Goal: Task Accomplishment & Management: Manage account settings

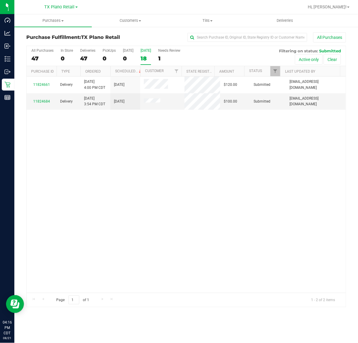
click at [144, 56] on div "18" at bounding box center [146, 58] width 10 height 7
click at [0, 0] on input "[DATE] 18" at bounding box center [0, 0] width 0 height 0
click at [53, 4] on span "TX Plano Retail" at bounding box center [60, 6] width 30 height 5
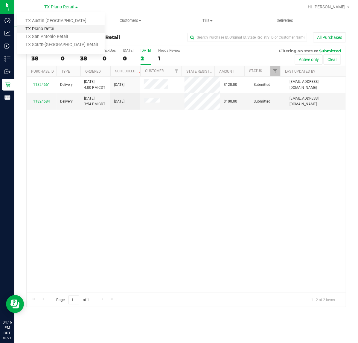
click at [56, 32] on link "TX Plano Retail" at bounding box center [60, 29] width 87 height 8
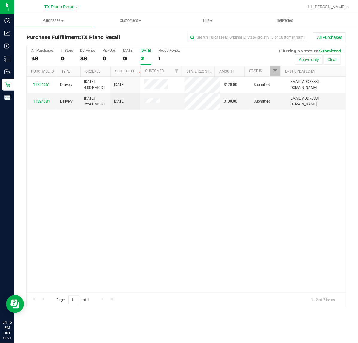
click at [66, 8] on span "TX Plano Retail" at bounding box center [60, 6] width 30 height 5
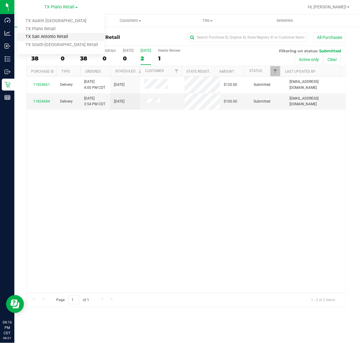
click at [57, 37] on link "TX San Antonio Retail" at bounding box center [60, 37] width 87 height 8
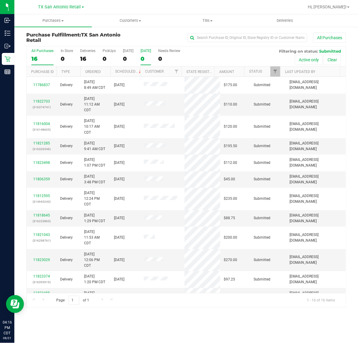
click at [141, 60] on div "0" at bounding box center [146, 58] width 10 height 7
click at [0, 0] on input "[DATE] 0" at bounding box center [0, 0] width 0 height 0
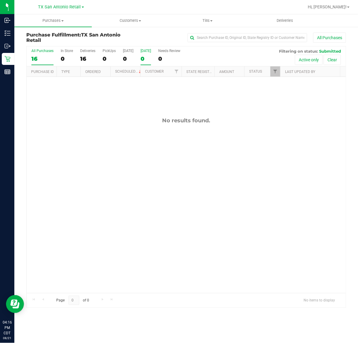
click at [43, 52] on div "All Purchases" at bounding box center [42, 51] width 22 height 4
click at [0, 0] on input "All Purchases 16" at bounding box center [0, 0] width 0 height 0
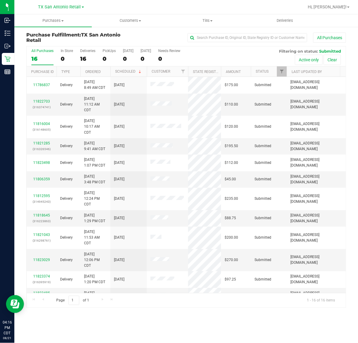
drag, startPoint x: 139, startPoint y: 73, endPoint x: 147, endPoint y: 72, distance: 7.8
click at [147, 72] on div "Purchase ID Type Ordered Scheduled Customer State Registry ID Address Amount St…" at bounding box center [184, 71] width 314 height 10
click at [141, 71] on span at bounding box center [140, 71] width 5 height 5
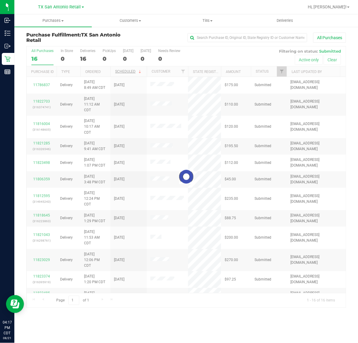
click at [141, 71] on div at bounding box center [186, 176] width 319 height 261
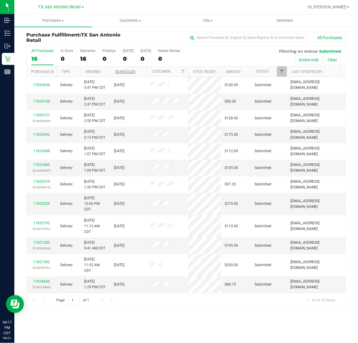
click at [139, 73] on th "Scheduled" at bounding box center [128, 71] width 36 height 10
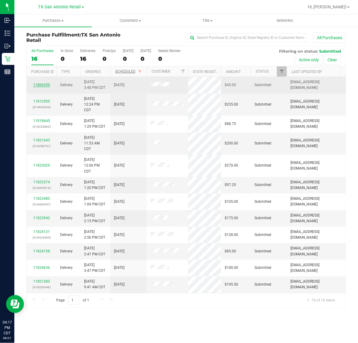
click at [43, 84] on link "11806359" at bounding box center [41, 85] width 17 height 4
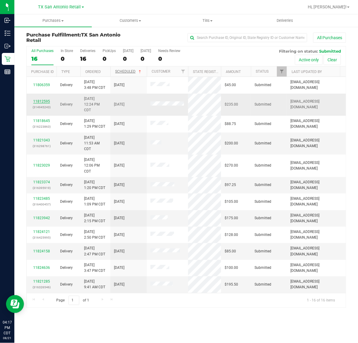
click at [42, 100] on link "11812595" at bounding box center [41, 101] width 17 height 4
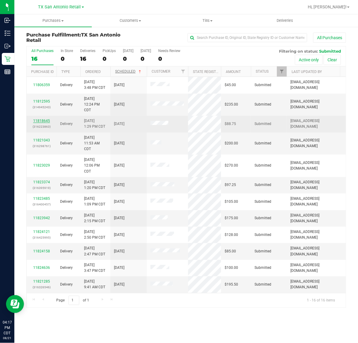
click at [44, 121] on link "11818645" at bounding box center [41, 121] width 17 height 4
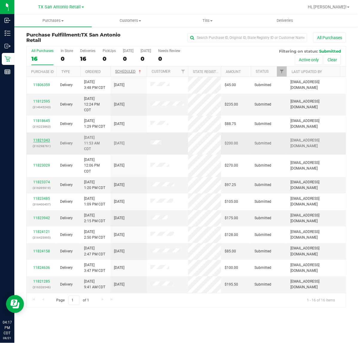
click at [43, 140] on link "11821043" at bounding box center [41, 140] width 17 height 4
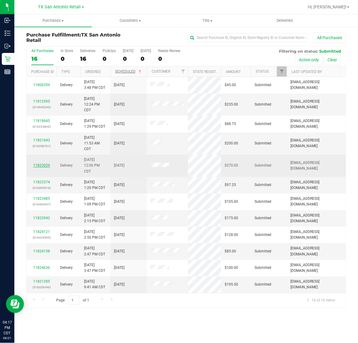
click at [40, 166] on link "11823029" at bounding box center [41, 165] width 17 height 4
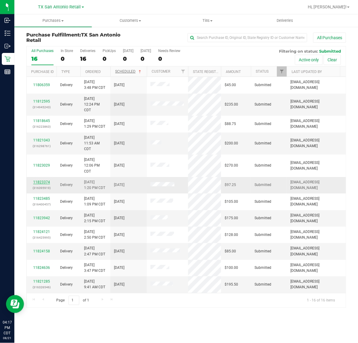
click at [41, 184] on link "11823374" at bounding box center [41, 182] width 17 height 4
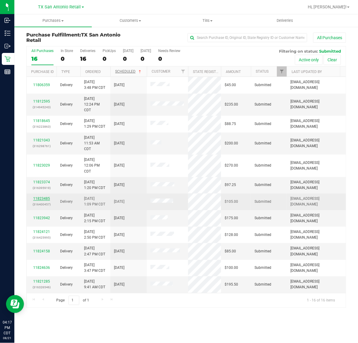
click at [45, 199] on link "11823485" at bounding box center [41, 198] width 17 height 4
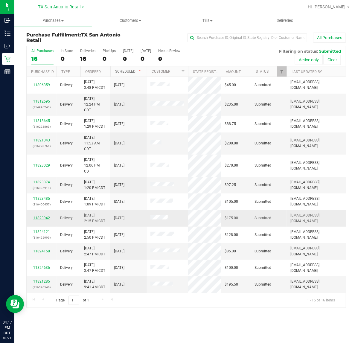
click at [44, 218] on link "11823942" at bounding box center [41, 218] width 17 height 4
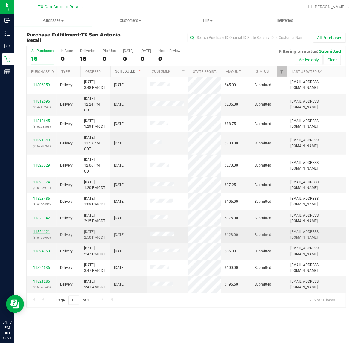
click at [42, 231] on link "11824121" at bounding box center [41, 232] width 17 height 4
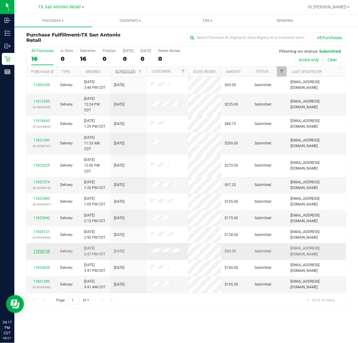
click at [36, 251] on link "11824158" at bounding box center [41, 251] width 17 height 4
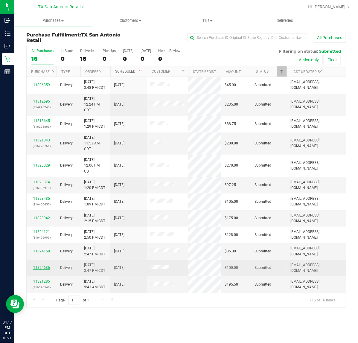
click at [41, 267] on link "11824636" at bounding box center [41, 268] width 17 height 4
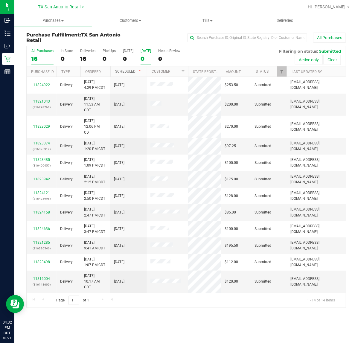
click at [151, 59] on div "0" at bounding box center [146, 58] width 10 height 7
click at [0, 0] on input "Tomorrow 0" at bounding box center [0, 0] width 0 height 0
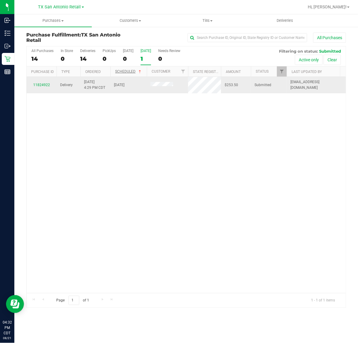
click at [40, 83] on div "11824922" at bounding box center [41, 85] width 23 height 6
click at [40, 83] on link "11824922" at bounding box center [41, 85] width 17 height 4
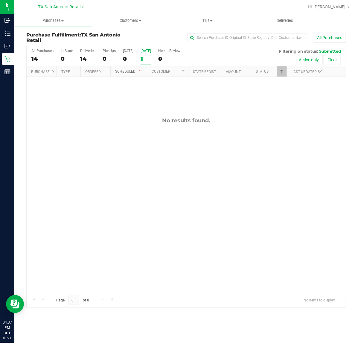
click at [151, 56] on div "1" at bounding box center [146, 58] width 10 height 7
click at [0, 0] on input "Tomorrow 1" at bounding box center [0, 0] width 0 height 0
click at [57, 11] on div "TX San Antonio Retail TX Austin DC TX Plano Retail TX San Antonio Retail TX Sou…" at bounding box center [60, 6] width 87 height 9
click at [59, 8] on span "TX San Antonio Retail" at bounding box center [59, 6] width 43 height 5
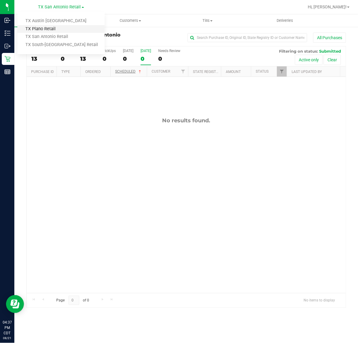
click at [58, 26] on link "TX Plano Retail" at bounding box center [60, 29] width 87 height 8
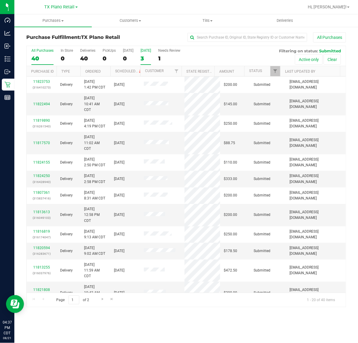
click at [150, 57] on div "3" at bounding box center [146, 58] width 10 height 7
click at [0, 0] on input "Tomorrow 3" at bounding box center [0, 0] width 0 height 0
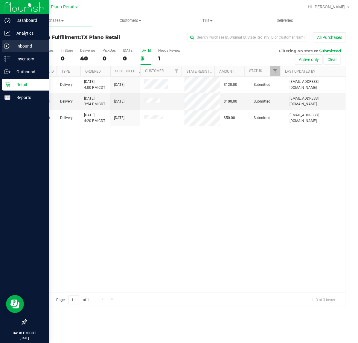
click at [10, 51] on div "Inbound" at bounding box center [25, 46] width 47 height 12
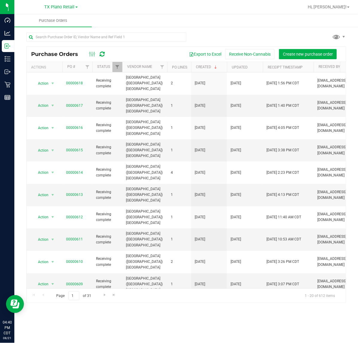
click at [105, 56] on icon at bounding box center [102, 54] width 5 height 6
click at [57, 7] on span "TX Plano Retail" at bounding box center [60, 6] width 30 height 5
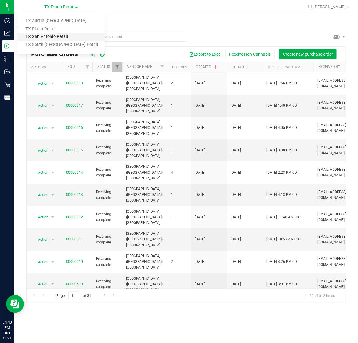
click at [54, 35] on link "TX San Antonio Retail" at bounding box center [60, 37] width 87 height 8
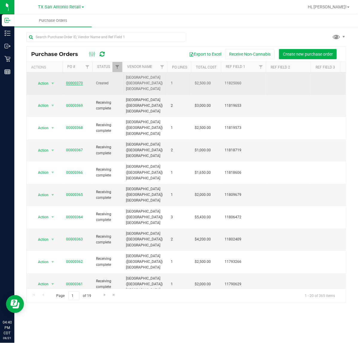
click at [77, 81] on link "00000370" at bounding box center [74, 83] width 17 height 4
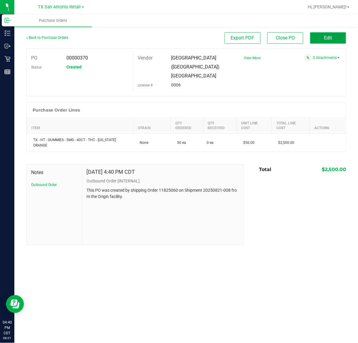
click at [325, 36] on span "Edit" at bounding box center [328, 38] width 8 height 6
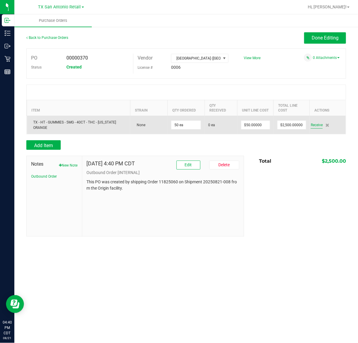
click at [314, 126] on span "Receive" at bounding box center [317, 124] width 12 height 7
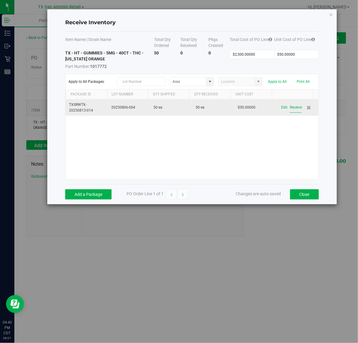
click at [290, 109] on button "Receive" at bounding box center [296, 107] width 12 height 10
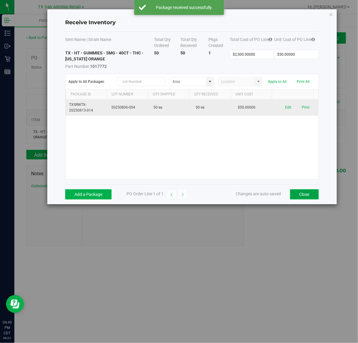
click at [301, 190] on button "Close" at bounding box center [304, 194] width 29 height 10
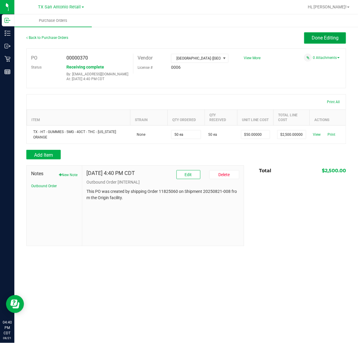
click at [307, 38] on button "Done Editing" at bounding box center [325, 37] width 42 height 11
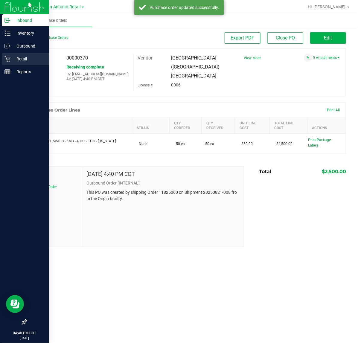
click at [11, 59] on p "Retail" at bounding box center [28, 58] width 36 height 7
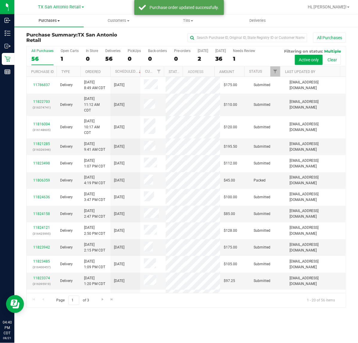
click at [42, 22] on span "Purchases" at bounding box center [48, 20] width 69 height 5
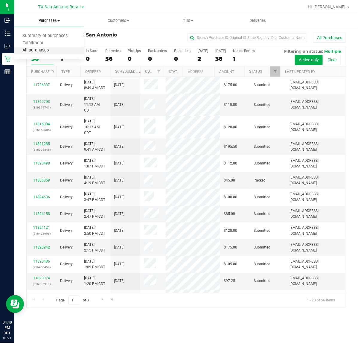
click at [43, 48] on span "All purchases" at bounding box center [35, 50] width 42 height 5
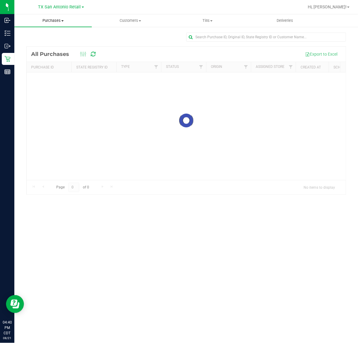
click at [54, 20] on span "Purchases" at bounding box center [52, 20] width 77 height 5
click at [50, 41] on span "Fulfillment" at bounding box center [32, 43] width 37 height 5
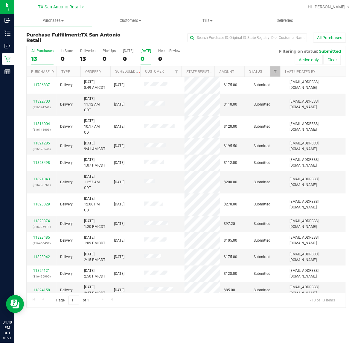
click at [147, 60] on div "0" at bounding box center [146, 58] width 10 height 7
click at [0, 0] on input "Tomorrow 0" at bounding box center [0, 0] width 0 height 0
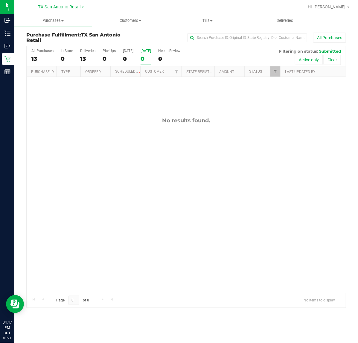
click at [144, 56] on div "0" at bounding box center [146, 58] width 10 height 7
click at [0, 0] on input "Tomorrow 0" at bounding box center [0, 0] width 0 height 0
click at [65, 8] on span "TX San Antonio Retail" at bounding box center [59, 6] width 43 height 5
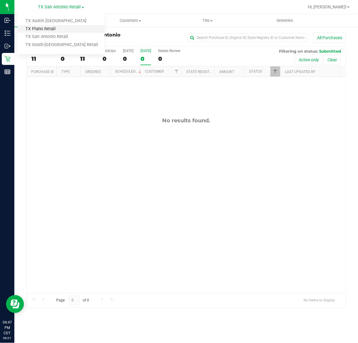
click at [62, 27] on link "TX Plano Retail" at bounding box center [60, 29] width 87 height 8
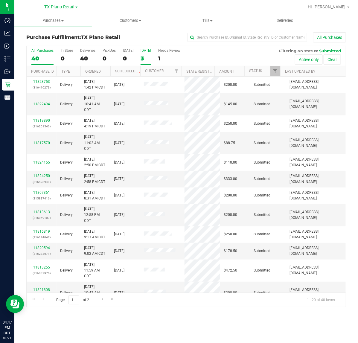
click at [149, 56] on div "3" at bounding box center [146, 58] width 10 height 7
click at [0, 0] on input "Tomorrow 3" at bounding box center [0, 0] width 0 height 0
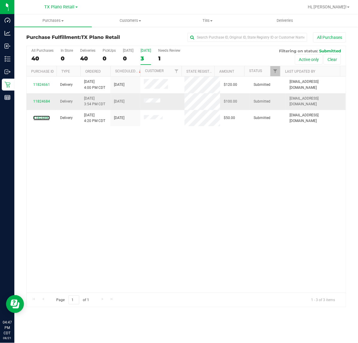
drag, startPoint x: 36, startPoint y: 118, endPoint x: 41, endPoint y: 97, distance: 20.6
click at [37, 117] on link "11824890" at bounding box center [41, 118] width 17 height 4
click at [41, 100] on link "11824684" at bounding box center [41, 101] width 17 height 4
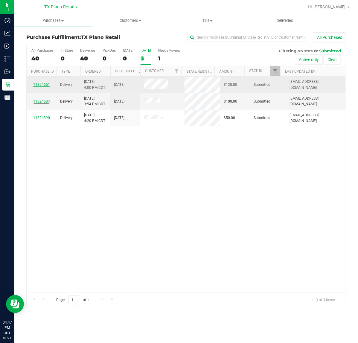
click at [43, 86] on link "11824661" at bounding box center [41, 85] width 17 height 4
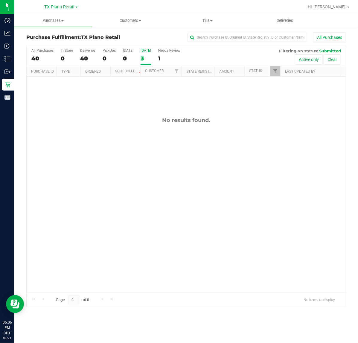
click at [141, 55] on div "3" at bounding box center [146, 58] width 10 height 7
click at [0, 0] on input "Tomorrow 3" at bounding box center [0, 0] width 0 height 0
click at [69, 7] on span "TX Plano Retail" at bounding box center [60, 6] width 30 height 5
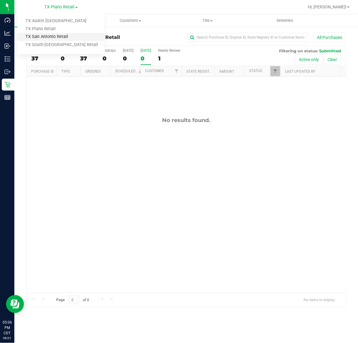
click at [65, 36] on link "TX San Antonio Retail" at bounding box center [60, 37] width 87 height 8
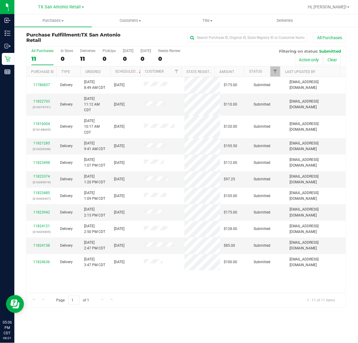
click at [137, 54] on div "All Purchases 11 In Store 0 Deliveries 11 PickUps 0 Today 0 Tomorrow 0 Needs Re…" at bounding box center [186, 56] width 319 height 20
click at [141, 54] on label "Tomorrow 0" at bounding box center [146, 57] width 10 height 16
click at [0, 0] on input "Tomorrow 0" at bounding box center [0, 0] width 0 height 0
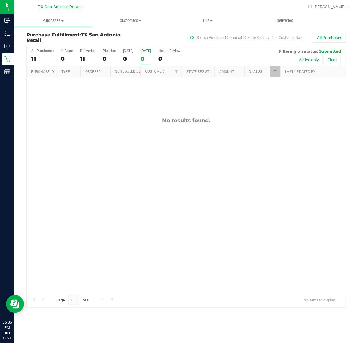
click at [58, 9] on div "TX San Antonio Retail TX Austin DC TX Plano Retail TX San Antonio Retail TX Sou…" at bounding box center [61, 6] width 46 height 7
click at [58, 8] on span "TX San Antonio Retail" at bounding box center [59, 6] width 43 height 5
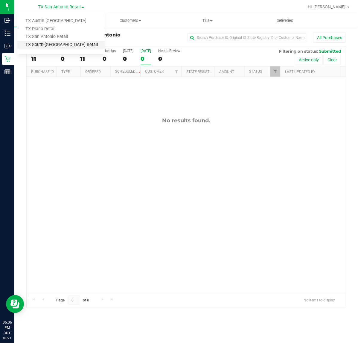
click at [55, 46] on link "TX South-[GEOGRAPHIC_DATA] Retail" at bounding box center [60, 45] width 87 height 8
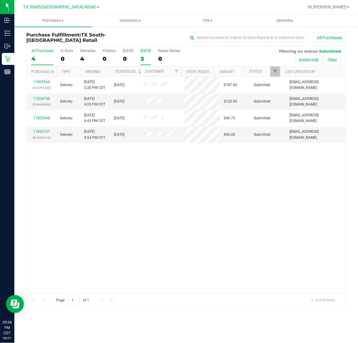
click at [149, 60] on div "3" at bounding box center [146, 58] width 10 height 7
click at [0, 0] on input "Tomorrow 3" at bounding box center [0, 0] width 0 height 0
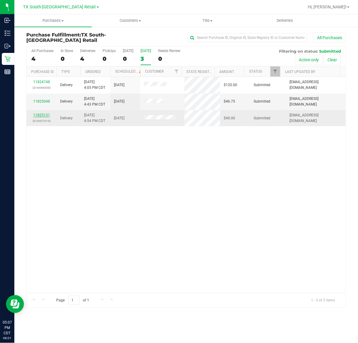
click at [41, 115] on link "11825131" at bounding box center [41, 115] width 17 height 4
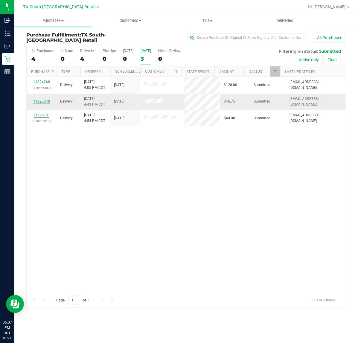
click at [44, 101] on link "11825048" at bounding box center [41, 101] width 17 height 4
click at [55, 5] on span "TX South-[GEOGRAPHIC_DATA] Retail" at bounding box center [59, 6] width 73 height 5
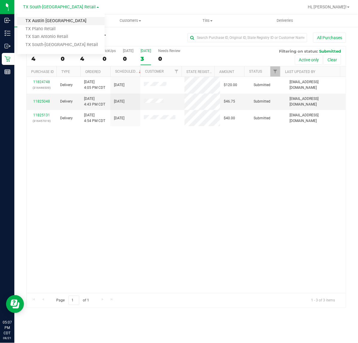
click at [54, 19] on link "TX Austin [GEOGRAPHIC_DATA]" at bounding box center [60, 21] width 87 height 8
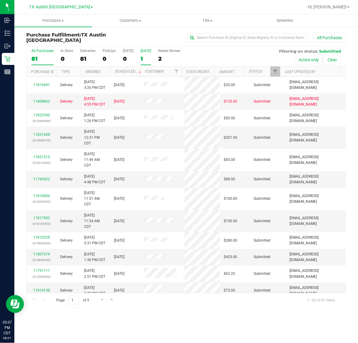
click at [150, 54] on label "Tomorrow 1" at bounding box center [146, 57] width 10 height 16
click at [0, 0] on input "Tomorrow 1" at bounding box center [0, 0] width 0 height 0
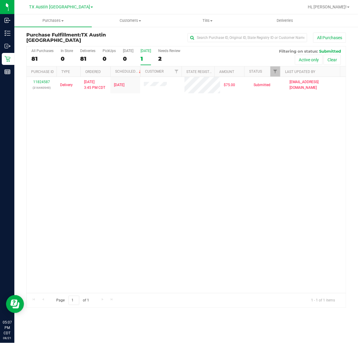
click at [144, 53] on label "Tomorrow 1" at bounding box center [146, 57] width 10 height 16
click at [0, 0] on input "Tomorrow 1" at bounding box center [0, 0] width 0 height 0
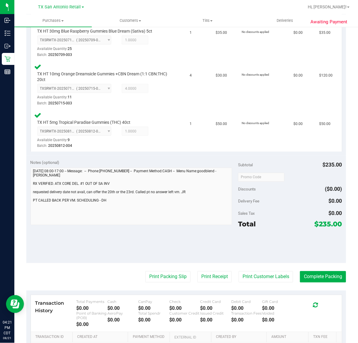
scroll to position [224, 0]
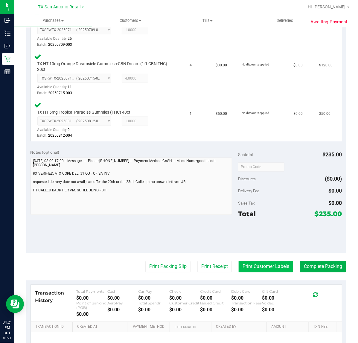
click at [257, 261] on button "Print Customer Labels" at bounding box center [266, 266] width 54 height 11
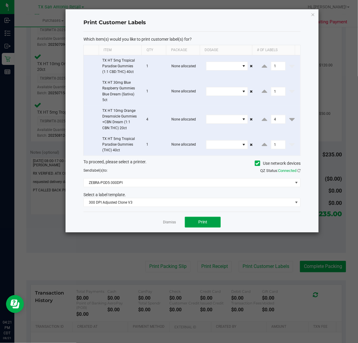
click at [209, 225] on button "Print" at bounding box center [203, 222] width 36 height 11
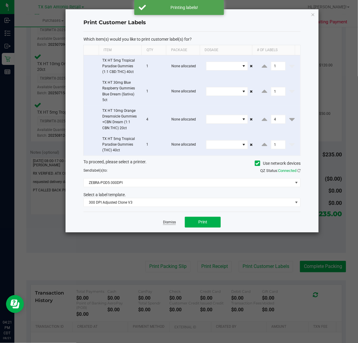
click at [167, 222] on link "Dismiss" at bounding box center [169, 222] width 13 height 5
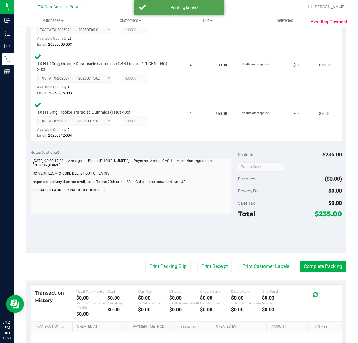
click at [199, 274] on purchase-details "Back Edit Purchase Cancel Purchase View Profile # 11812595 Submitted Needs revi…" at bounding box center [186, 102] width 320 height 589
click at [199, 267] on button "Print Receipt" at bounding box center [214, 266] width 34 height 11
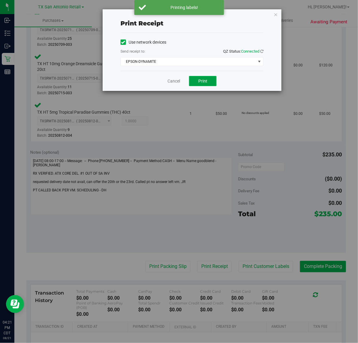
click at [204, 78] on button "Print" at bounding box center [203, 81] width 28 height 10
click at [171, 79] on link "Cancel" at bounding box center [171, 81] width 13 height 6
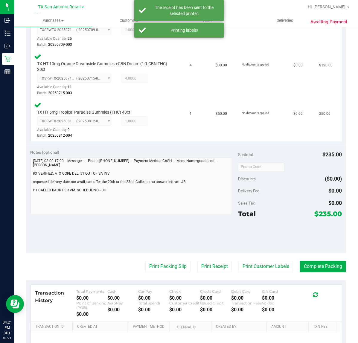
click at [150, 259] on purchase-details "Back Edit Purchase Cancel Purchase View Profile # 11812595 Submitted Needs revi…" at bounding box center [186, 102] width 320 height 589
click at [151, 261] on button "Print Packing Slip" at bounding box center [167, 266] width 45 height 11
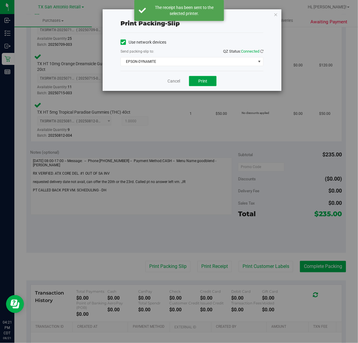
click at [193, 84] on button "Print" at bounding box center [203, 81] width 28 height 10
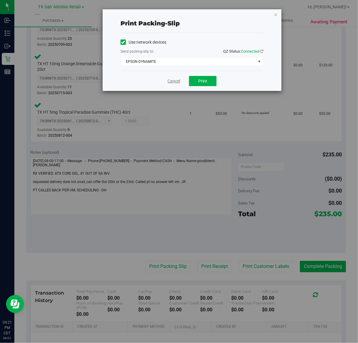
click at [175, 81] on link "Cancel" at bounding box center [173, 81] width 13 height 6
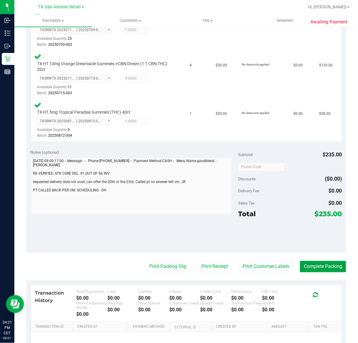
click at [319, 266] on button "Complete Packing" at bounding box center [323, 266] width 46 height 11
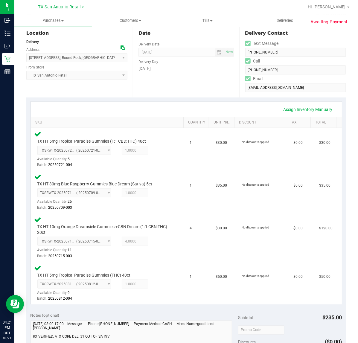
scroll to position [62, 0]
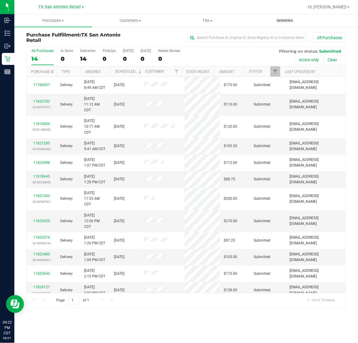
click at [286, 23] on span "Deliveries" at bounding box center [285, 20] width 33 height 5
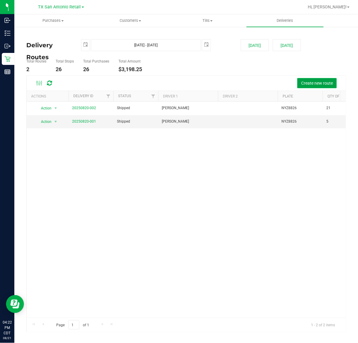
click at [321, 83] on span "Create new route" at bounding box center [317, 83] width 32 height 5
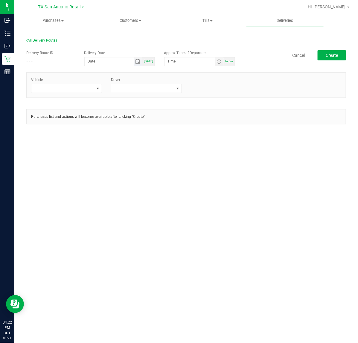
click at [141, 63] on span "Toggle calendar" at bounding box center [138, 61] width 9 height 8
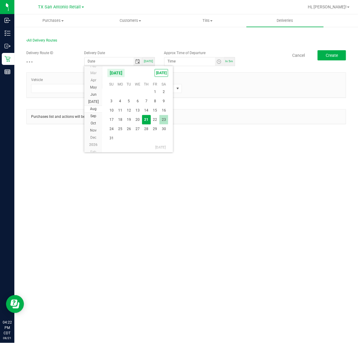
click at [163, 118] on span "23" at bounding box center [163, 119] width 9 height 9
type input "[DATE]"
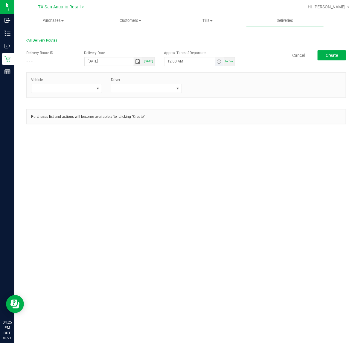
click at [222, 59] on span "Toggle time list" at bounding box center [219, 61] width 9 height 8
click at [200, 179] on button "Set" at bounding box center [208, 178] width 22 height 13
type input "5:00 AM"
click at [94, 89] on span at bounding box center [97, 88] width 7 height 8
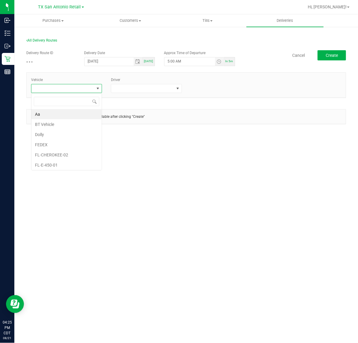
scroll to position [9, 71]
click at [96, 90] on span at bounding box center [97, 88] width 5 height 5
type input "tx"
click at [69, 164] on li "TX-ROGUE-11" at bounding box center [66, 165] width 70 height 10
click at [139, 91] on span at bounding box center [142, 88] width 63 height 8
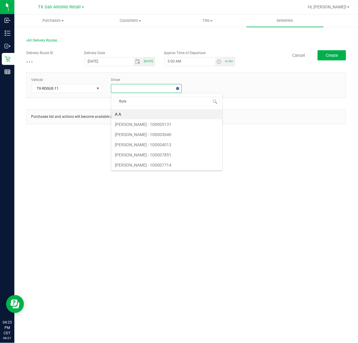
type input "flores"
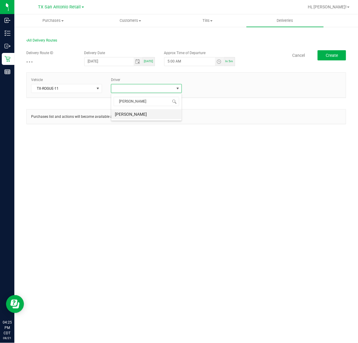
click at [144, 117] on li "Victoria Flores" at bounding box center [146, 114] width 70 height 10
click at [339, 59] on button "Create" at bounding box center [332, 55] width 28 height 10
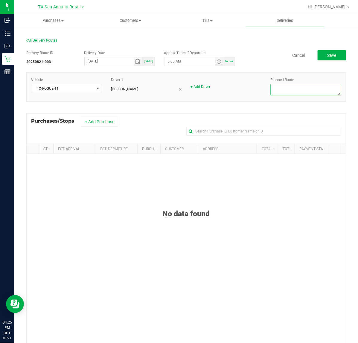
click at [325, 90] on textarea at bounding box center [305, 89] width 71 height 11
type textarea "Austin DEL (San Antonio DC)"
click at [85, 121] on button "+ Add Purchase" at bounding box center [99, 122] width 37 height 10
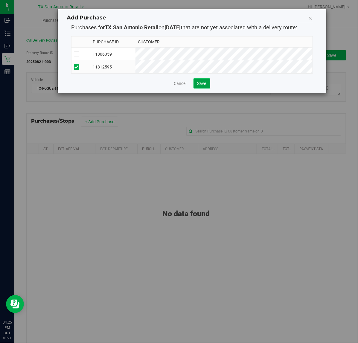
click at [207, 87] on button "Save" at bounding box center [201, 83] width 17 height 10
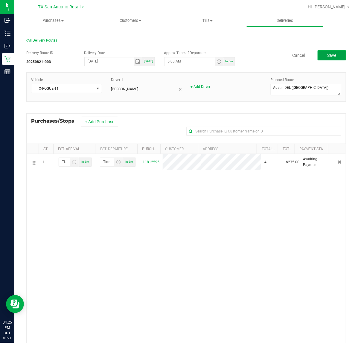
click at [329, 56] on span "Save" at bounding box center [331, 55] width 9 height 5
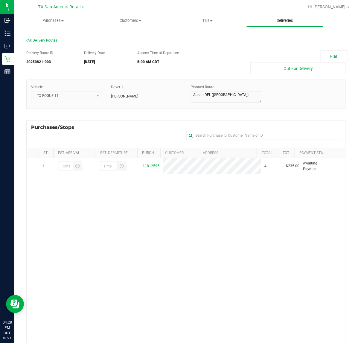
click at [286, 20] on span "Deliveries" at bounding box center [285, 20] width 33 height 5
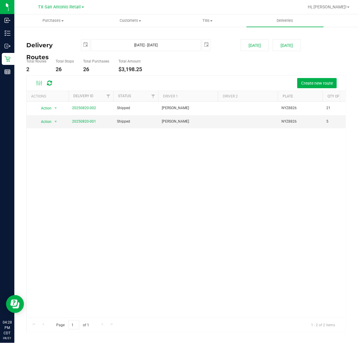
click at [295, 51] on deliveries-list "Delivery Routes 2025-08-21 Aug 21, 2025 - Aug 21, 2025 2025-08-21 Today Tomorro…" at bounding box center [186, 185] width 320 height 293
click at [295, 45] on button "[DATE]" at bounding box center [287, 45] width 28 height 12
type input "[DATE] - [DATE]"
type input "[DATE]"
click at [206, 47] on span "select" at bounding box center [206, 44] width 5 height 5
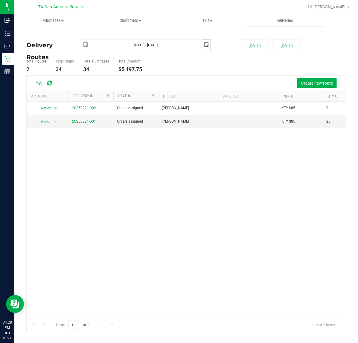
scroll to position [0, 15]
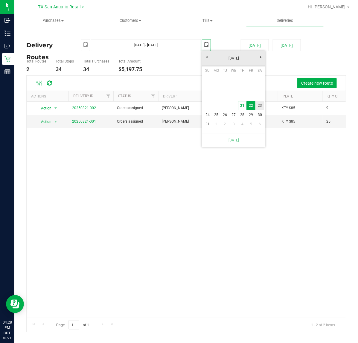
click at [262, 105] on link "23" at bounding box center [259, 105] width 9 height 9
type input "Aug 22, 2025 - Aug 23, 2025"
type input "2025-08-23"
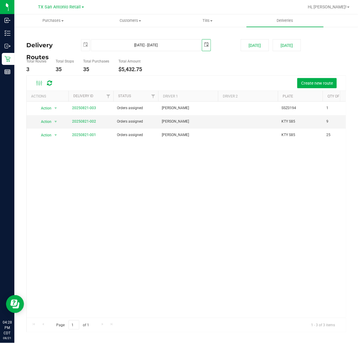
click at [304, 89] on div "Create new route" at bounding box center [186, 83] width 319 height 15
click at [306, 86] on button "Create new route" at bounding box center [316, 83] width 39 height 10
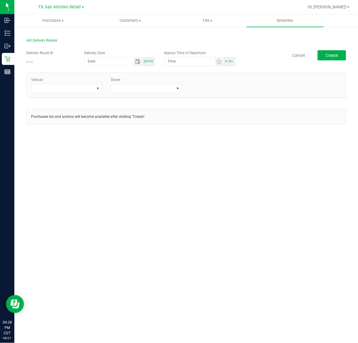
click at [140, 64] on span "Toggle calendar" at bounding box center [137, 61] width 5 height 5
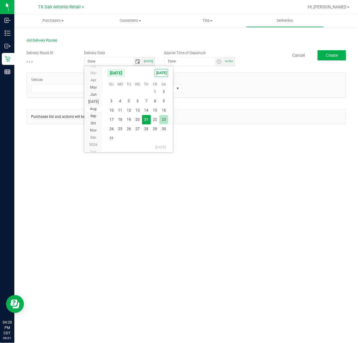
click at [161, 120] on span "23" at bounding box center [163, 119] width 9 height 9
type input "08/23/2025"
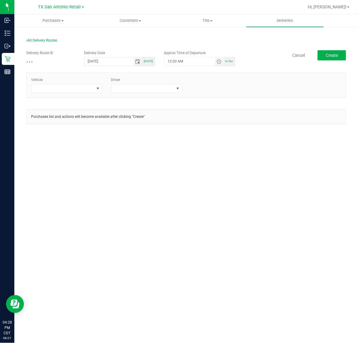
click at [217, 62] on span "Toggle time list" at bounding box center [219, 61] width 5 height 5
click at [204, 176] on button "Set" at bounding box center [208, 178] width 22 height 13
type input "5:00 AM"
click at [96, 90] on span at bounding box center [97, 88] width 5 height 5
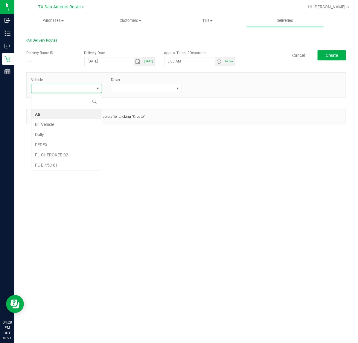
scroll to position [9, 71]
type input "tx"
click at [75, 165] on li "TX-ROGUE-11" at bounding box center [66, 165] width 70 height 10
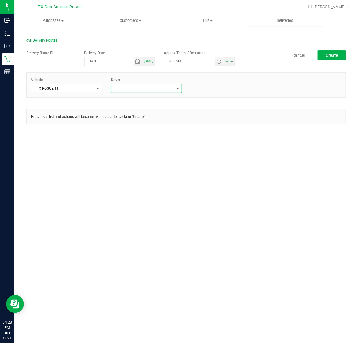
click at [141, 85] on span at bounding box center [142, 88] width 63 height 8
type input "flore"
click at [147, 112] on li "[PERSON_NAME]" at bounding box center [146, 114] width 70 height 10
click at [328, 55] on span "Create" at bounding box center [332, 55] width 12 height 5
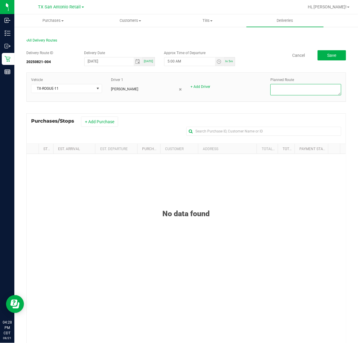
click at [320, 86] on textarea at bounding box center [305, 89] width 71 height 11
type textarea "San Antonio Retail"
click at [113, 127] on button "+ Add Purchase" at bounding box center [99, 122] width 37 height 10
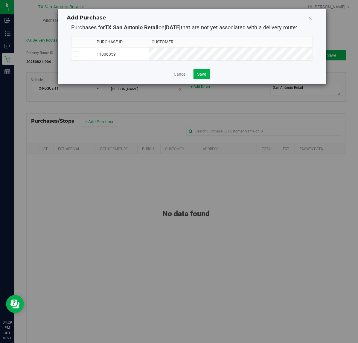
click at [149, 53] on td "11806359" at bounding box center [122, 54] width 55 height 13
click at [208, 74] on button "Save" at bounding box center [201, 74] width 17 height 10
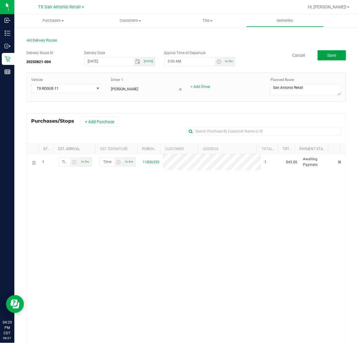
click at [327, 53] on span "Save" at bounding box center [331, 55] width 9 height 5
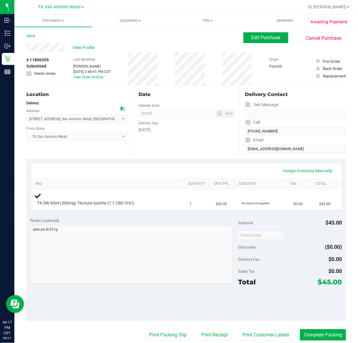
click at [231, 150] on div "Date Delivery Date 08/23/2025 Now 08/23/2025 07:00 AM Now Delivery Day Saturday" at bounding box center [186, 122] width 106 height 73
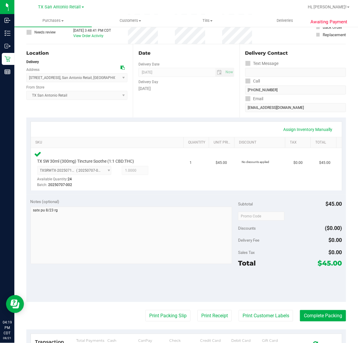
scroll to position [75, 0]
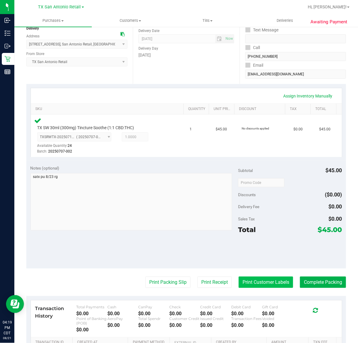
click at [254, 284] on button "Print Customer Labels" at bounding box center [266, 282] width 54 height 11
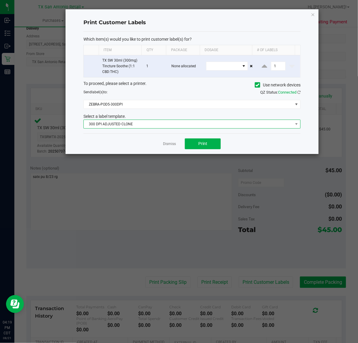
click at [165, 128] on span "300 DPI ADJUSTED CLONE" at bounding box center [188, 124] width 209 height 8
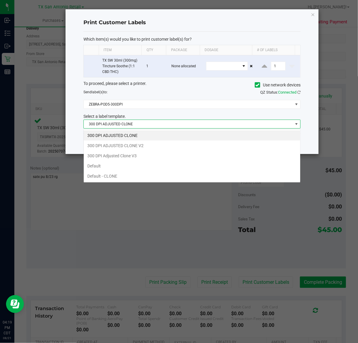
scroll to position [9, 217]
click at [157, 159] on li "300 DPI Adjusted Clone V3" at bounding box center [192, 156] width 217 height 10
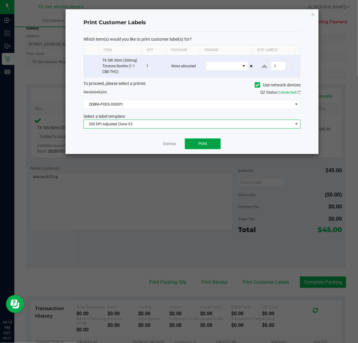
click at [191, 141] on button "Print" at bounding box center [203, 143] width 36 height 11
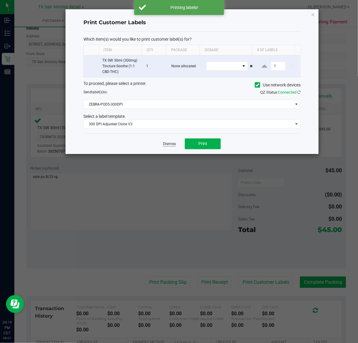
click at [172, 144] on link "Dismiss" at bounding box center [169, 143] width 13 height 5
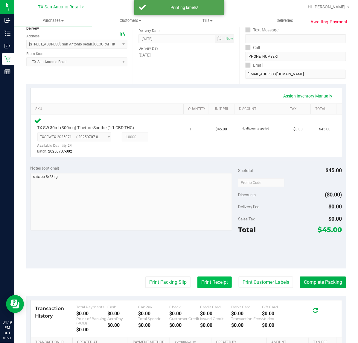
click at [201, 284] on button "Print Receipt" at bounding box center [214, 282] width 34 height 11
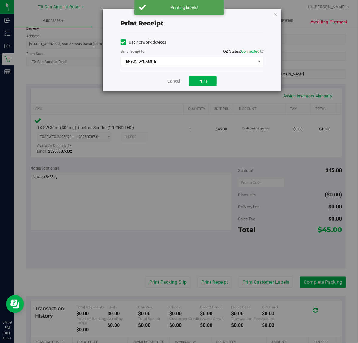
click at [205, 76] on div "Cancel Print" at bounding box center [192, 81] width 143 height 20
click at [205, 77] on button "Print" at bounding box center [203, 81] width 28 height 10
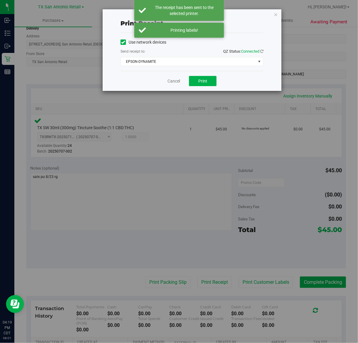
click at [176, 85] on div "Cancel Print" at bounding box center [192, 81] width 143 height 20
click at [176, 83] on link "Cancel" at bounding box center [173, 81] width 13 height 6
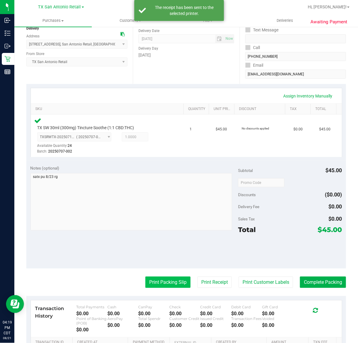
click at [161, 279] on button "Print Packing Slip" at bounding box center [167, 282] width 45 height 11
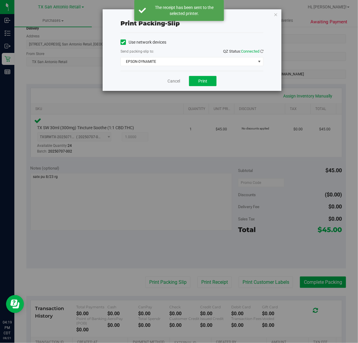
click at [207, 72] on div "Cancel Print" at bounding box center [192, 81] width 143 height 20
click at [207, 77] on button "Print" at bounding box center [203, 81] width 28 height 10
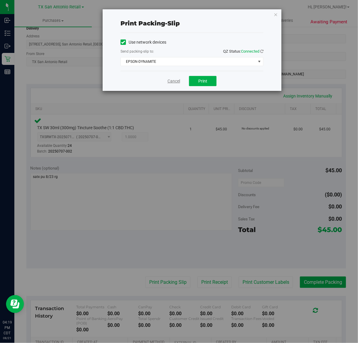
click at [171, 84] on link "Cancel" at bounding box center [173, 81] width 13 height 6
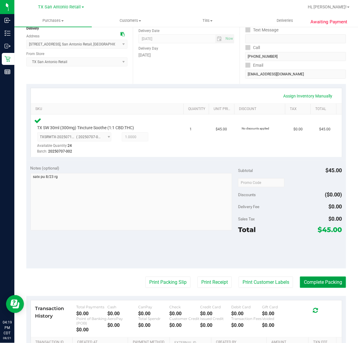
click at [319, 286] on button "Complete Packing" at bounding box center [323, 282] width 46 height 11
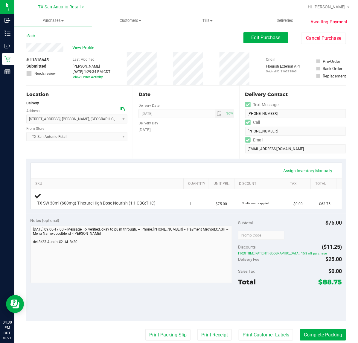
click at [263, 222] on div "Subtotal $75.00" at bounding box center [290, 222] width 104 height 11
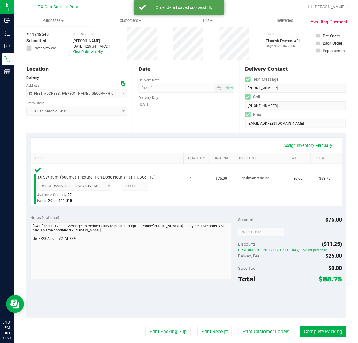
scroll to position [37, 0]
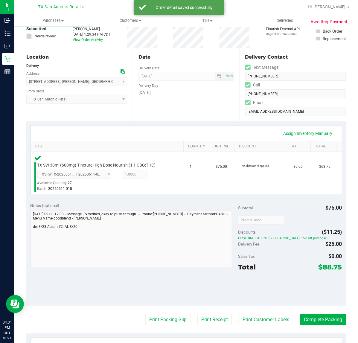
click at [265, 326] on purchase-details "Back Edit Purchase Cancel Purchase View Profile # 11818645 Submitted Needs revi…" at bounding box center [186, 222] width 320 height 455
click at [267, 320] on button "Print Customer Labels" at bounding box center [266, 319] width 54 height 11
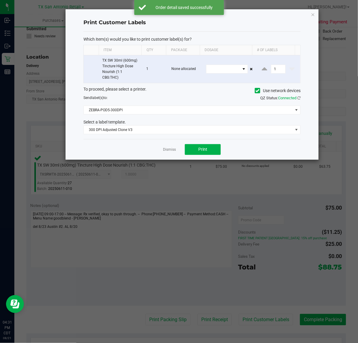
click at [192, 142] on div "Dismiss Print" at bounding box center [191, 149] width 217 height 21
click at [190, 147] on button "Print" at bounding box center [203, 149] width 36 height 11
click at [176, 147] on app-cancel-button "Dismiss" at bounding box center [169, 149] width 13 height 6
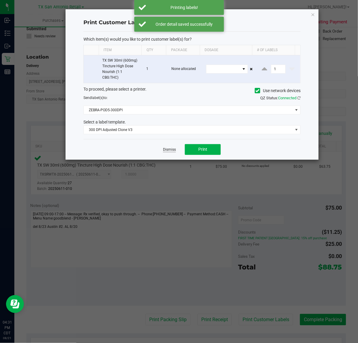
click at [172, 149] on link "Dismiss" at bounding box center [169, 149] width 13 height 5
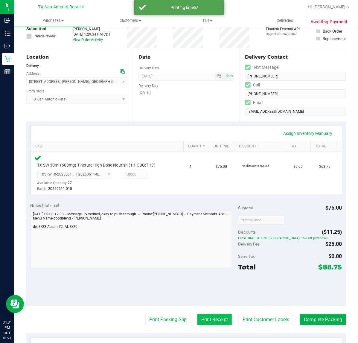
click at [213, 320] on button "Print Receipt" at bounding box center [214, 319] width 34 height 11
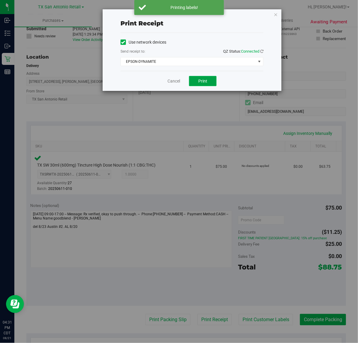
click at [195, 82] on button "Print" at bounding box center [203, 81] width 28 height 10
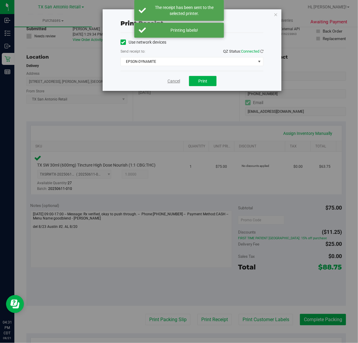
click at [174, 79] on link "Cancel" at bounding box center [173, 81] width 13 height 6
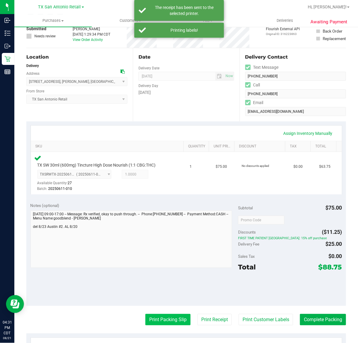
click at [164, 324] on button "Print Packing Slip" at bounding box center [167, 319] width 45 height 11
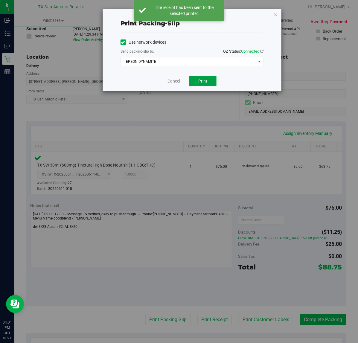
click at [192, 81] on button "Print" at bounding box center [203, 81] width 28 height 10
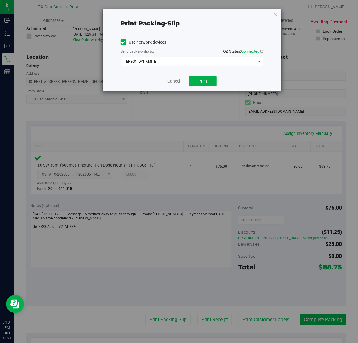
click at [177, 80] on link "Cancel" at bounding box center [173, 81] width 13 height 6
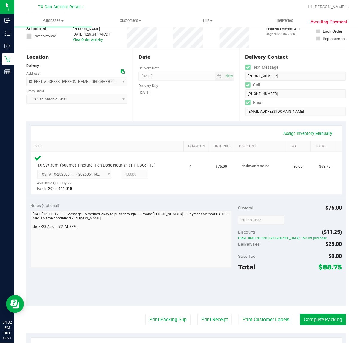
click at [181, 110] on div "Date Delivery Date [DATE] Now [DATE] 07:00 AM Now Delivery Day [DATE]" at bounding box center [186, 84] width 106 height 73
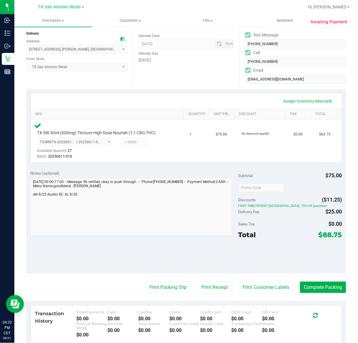
scroll to position [75, 0]
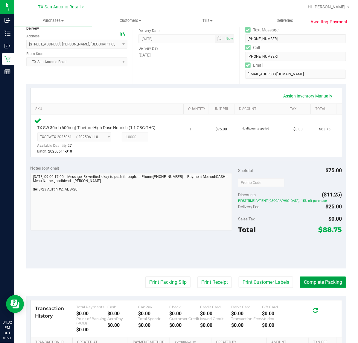
click at [313, 283] on button "Complete Packing" at bounding box center [323, 282] width 46 height 11
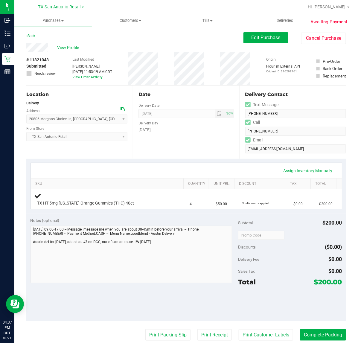
click at [161, 149] on div "Date Delivery Date [DATE] Now [DATE] 07:00 AM Now Delivery Day [DATE]" at bounding box center [186, 122] width 106 height 73
click at [169, 99] on div "Date Delivery Date [DATE] Now [DATE] 07:00 AM Now Delivery Day [DATE]" at bounding box center [186, 122] width 106 height 73
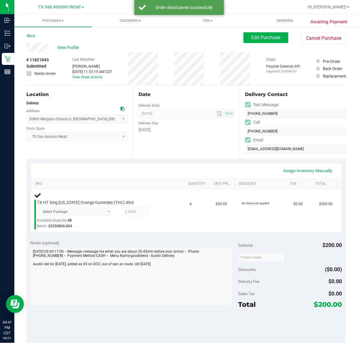
click at [168, 99] on div "Date Delivery Date [DATE] Now [DATE] 07:00 AM Now Delivery Day [DATE]" at bounding box center [186, 122] width 106 height 73
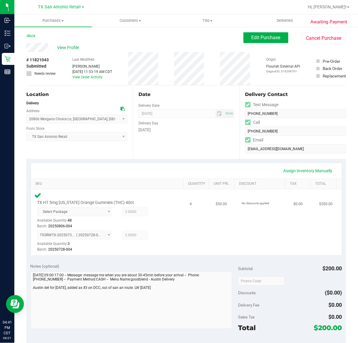
click at [262, 251] on td "No discounts applied" at bounding box center [264, 222] width 52 height 66
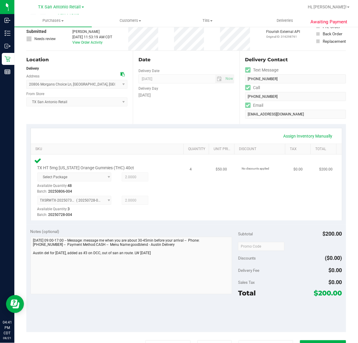
scroll to position [75, 0]
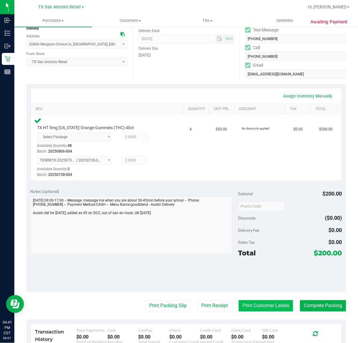
click at [253, 303] on button "Print Customer Labels" at bounding box center [266, 305] width 54 height 11
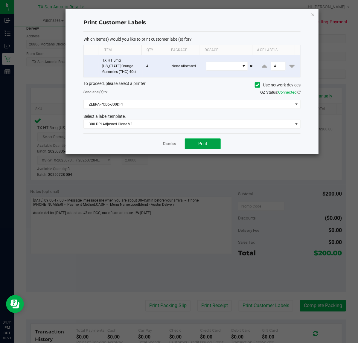
click at [198, 145] on button "Print" at bounding box center [203, 143] width 36 height 11
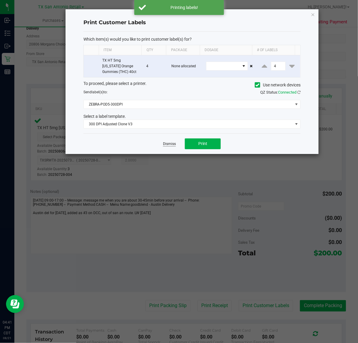
click at [171, 147] on link "Dismiss" at bounding box center [169, 143] width 13 height 5
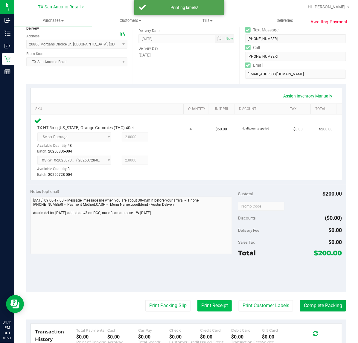
click at [197, 302] on button "Print Receipt" at bounding box center [214, 305] width 34 height 11
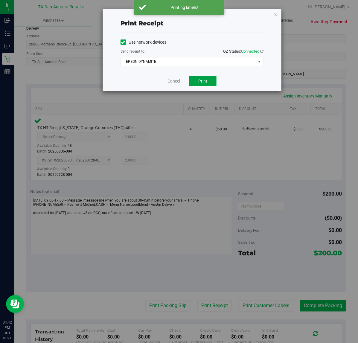
click at [207, 86] on button "Print" at bounding box center [203, 81] width 28 height 10
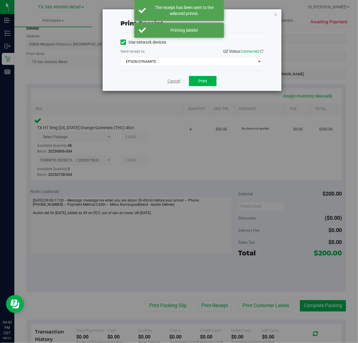
click at [173, 83] on link "Cancel" at bounding box center [173, 81] width 13 height 6
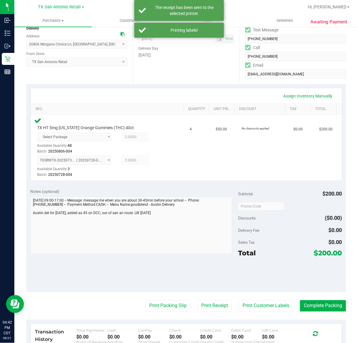
click at [158, 297] on purchase-details "Back Edit Purchase Cancel Purchase View Profile # 11821043 Submitted Needs revi…" at bounding box center [186, 197] width 320 height 479
click at [156, 304] on button "Print Packing Slip" at bounding box center [167, 305] width 45 height 11
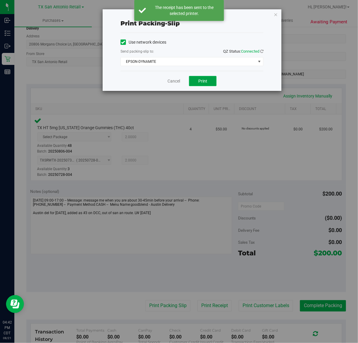
click at [214, 82] on button "Print" at bounding box center [203, 81] width 28 height 10
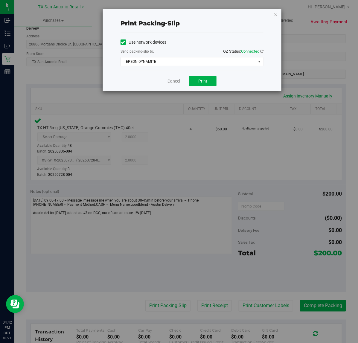
click at [169, 81] on link "Cancel" at bounding box center [173, 81] width 13 height 6
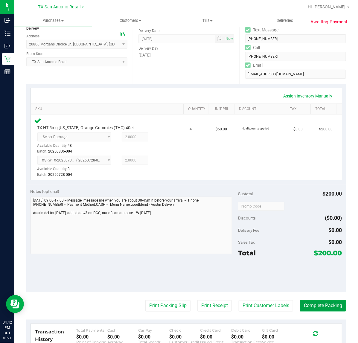
click at [331, 305] on button "Complete Packing" at bounding box center [323, 305] width 46 height 11
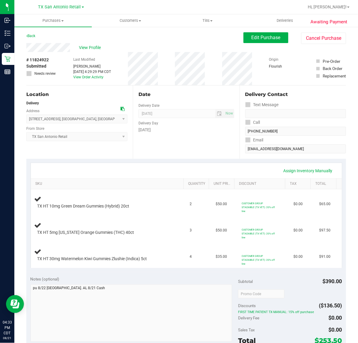
click at [222, 155] on div "Date Delivery Date [DATE] Now [DATE] 07:00 AM Now Delivery Day [DATE]" at bounding box center [186, 122] width 106 height 73
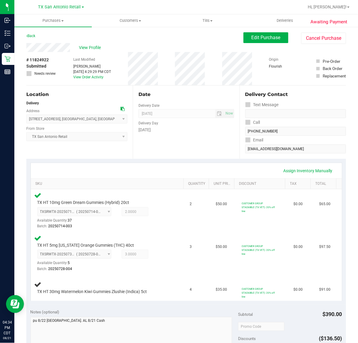
click at [229, 143] on div "Date Delivery Date [DATE] Now [DATE] 07:00 AM Now Delivery Day [DATE]" at bounding box center [186, 122] width 106 height 73
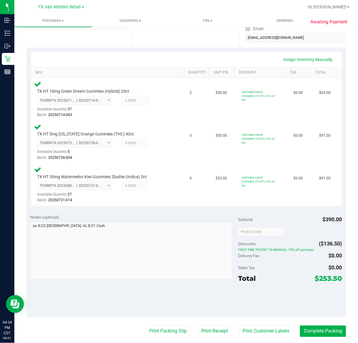
scroll to position [112, 0]
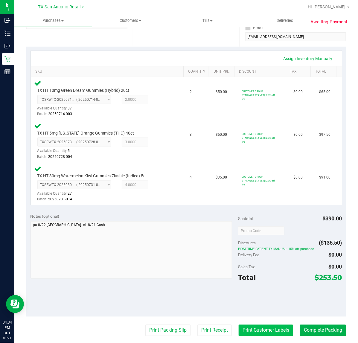
click at [277, 326] on button "Print Customer Labels" at bounding box center [266, 330] width 54 height 11
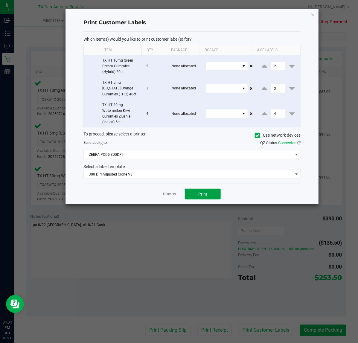
click at [205, 198] on button "Print" at bounding box center [203, 194] width 36 height 11
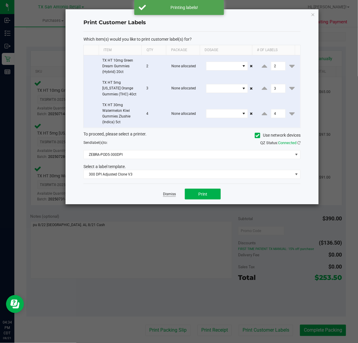
click at [170, 195] on link "Dismiss" at bounding box center [169, 194] width 13 height 5
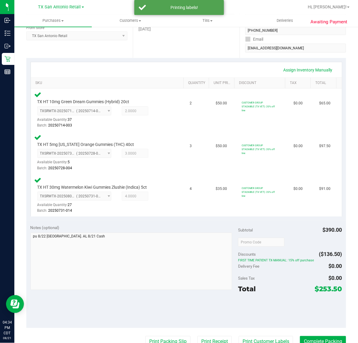
scroll to position [150, 0]
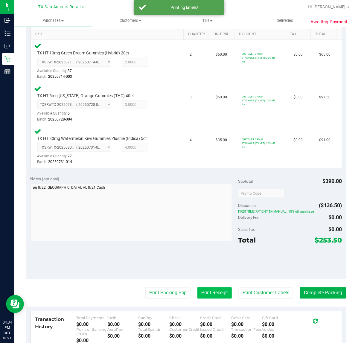
click at [204, 290] on button "Print Receipt" at bounding box center [214, 292] width 34 height 11
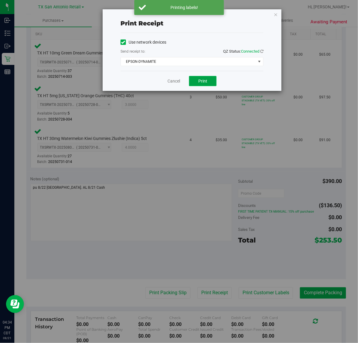
click at [205, 77] on button "Print" at bounding box center [203, 81] width 28 height 10
click at [176, 79] on link "Cancel" at bounding box center [173, 81] width 13 height 6
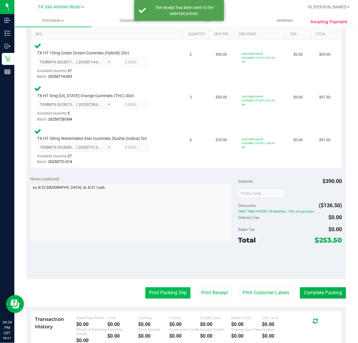
click at [160, 288] on button "Print Packing Slip" at bounding box center [167, 292] width 45 height 11
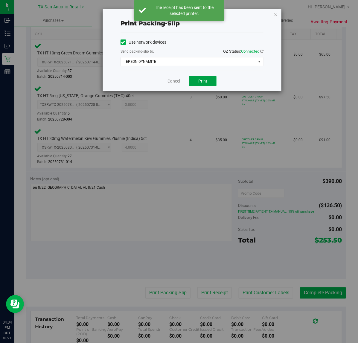
click at [210, 80] on button "Print" at bounding box center [203, 81] width 28 height 10
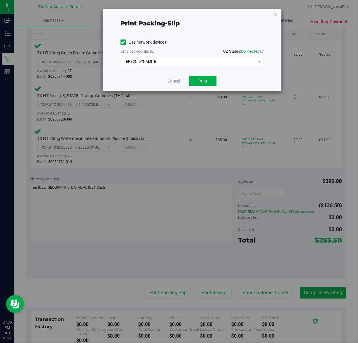
click at [175, 81] on link "Cancel" at bounding box center [173, 81] width 13 height 6
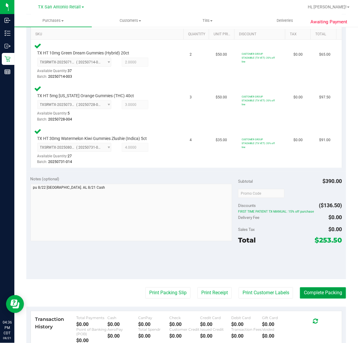
click at [308, 295] on button "Complete Packing" at bounding box center [323, 292] width 46 height 11
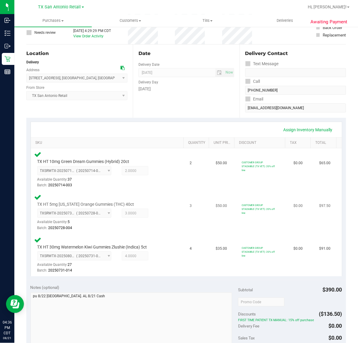
scroll to position [37, 0]
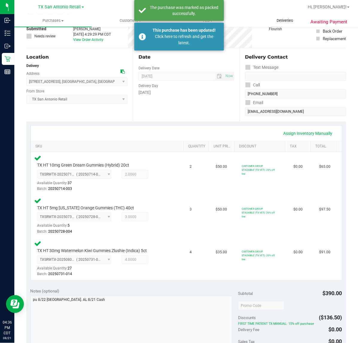
click at [290, 20] on span "Deliveries" at bounding box center [285, 20] width 33 height 5
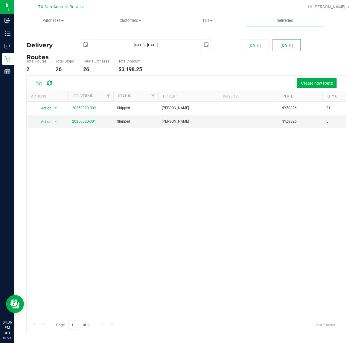
click at [274, 46] on button "Tomorrow" at bounding box center [287, 45] width 28 height 12
type input "Aug 22, 2025 - Aug 22, 2025"
type input "2025-08-22"
click at [91, 121] on link "20250821-001" at bounding box center [84, 121] width 24 height 4
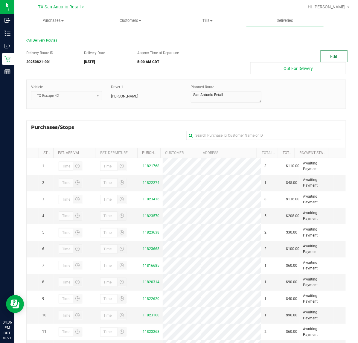
click at [330, 54] on button "Edit" at bounding box center [334, 56] width 27 height 12
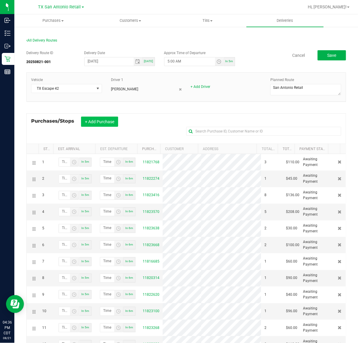
click at [100, 120] on button "+ Add Purchase" at bounding box center [99, 122] width 37 height 10
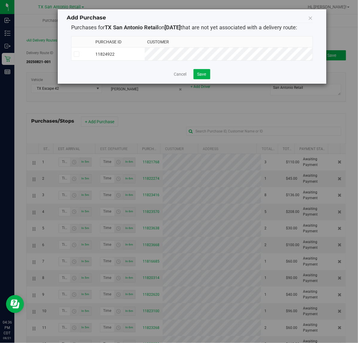
click at [239, 44] on th "Customer" at bounding box center [229, 41] width 168 height 11
click at [204, 75] on span "Save" at bounding box center [201, 74] width 9 height 5
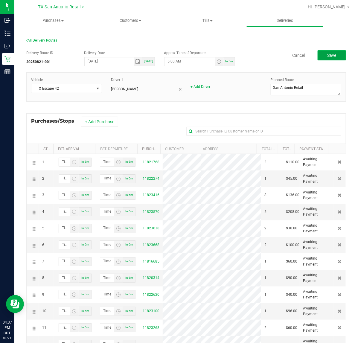
click at [331, 56] on button "Save" at bounding box center [332, 55] width 28 height 10
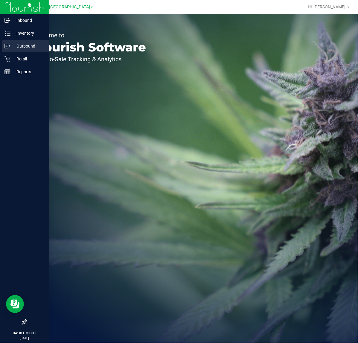
click at [14, 48] on p "Outbound" at bounding box center [28, 45] width 36 height 7
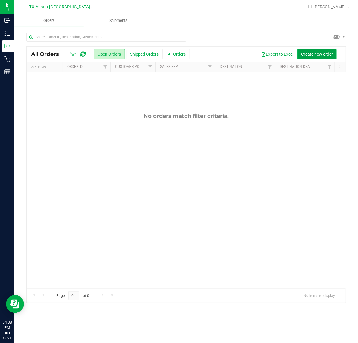
click at [312, 52] on span "Create new order" at bounding box center [317, 54] width 32 height 5
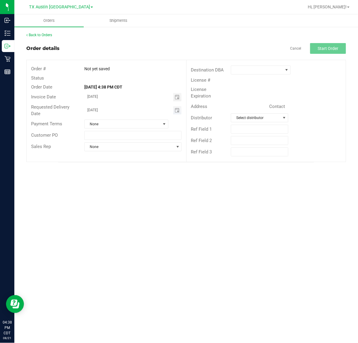
click at [179, 112] on span "Toggle calendar" at bounding box center [177, 110] width 9 height 8
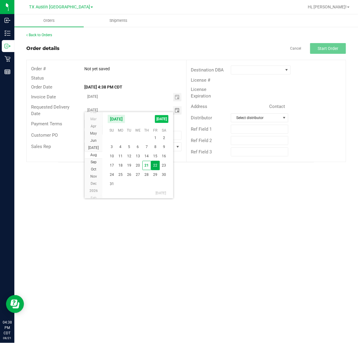
click at [164, 118] on span "[DATE]" at bounding box center [161, 119] width 13 height 8
type input "[DATE]"
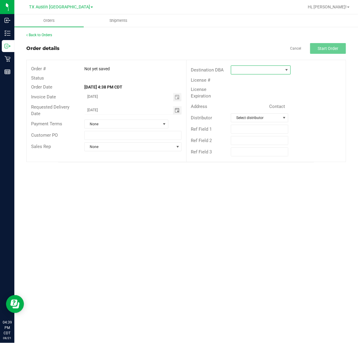
click at [285, 72] on span at bounding box center [286, 70] width 5 height 5
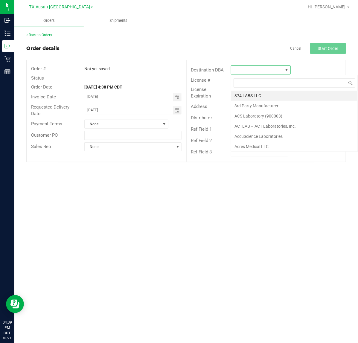
scroll to position [9, 60]
type input "tx"
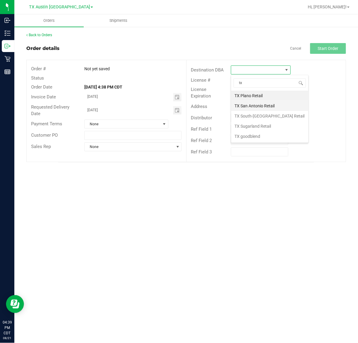
click at [280, 110] on li "TX San Antonio Retail" at bounding box center [269, 106] width 77 height 10
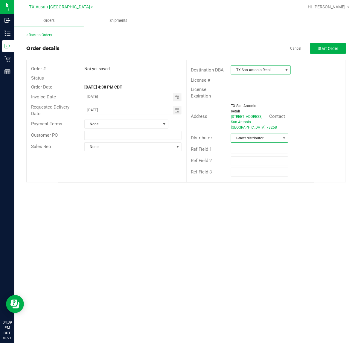
click at [274, 141] on span "Select distributor" at bounding box center [255, 138] width 49 height 8
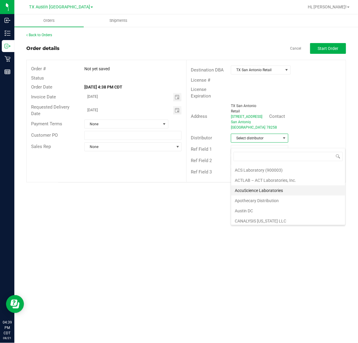
scroll to position [37, 0]
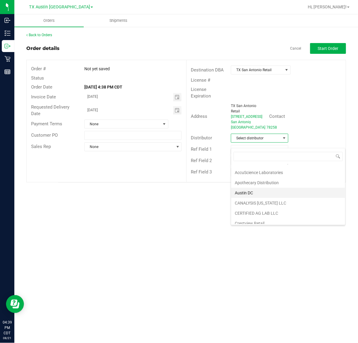
click at [264, 192] on li "Austin DC" at bounding box center [288, 193] width 114 height 10
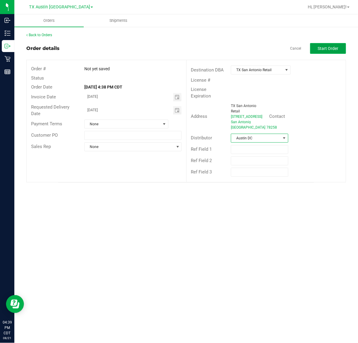
click at [325, 46] on span "Start Order" at bounding box center [328, 48] width 21 height 5
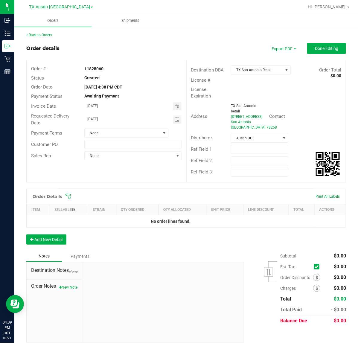
click at [69, 199] on icon at bounding box center [68, 196] width 6 height 6
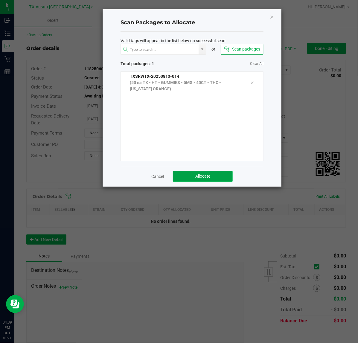
click at [196, 174] on span "Allocate" at bounding box center [202, 176] width 15 height 5
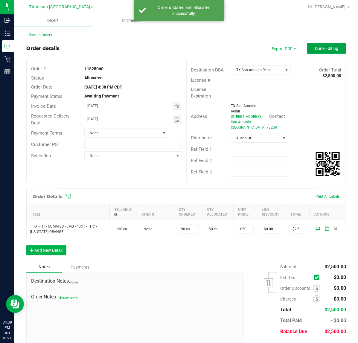
click at [338, 51] on button "Done Editing" at bounding box center [326, 48] width 39 height 11
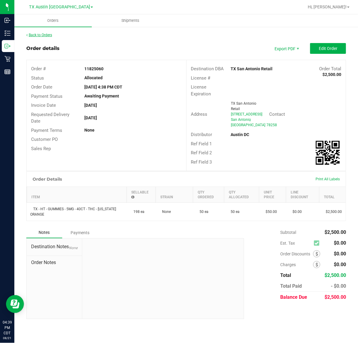
click at [42, 34] on link "Back to Orders" at bounding box center [39, 35] width 26 height 4
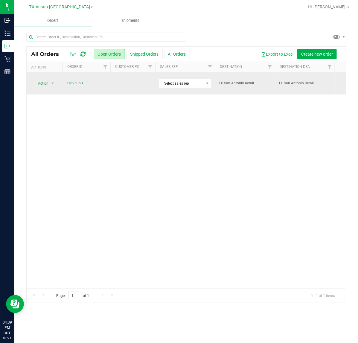
click at [150, 86] on td at bounding box center [132, 83] width 45 height 22
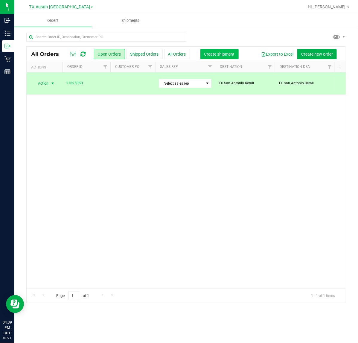
click at [218, 58] on button "Create shipment" at bounding box center [219, 54] width 38 height 10
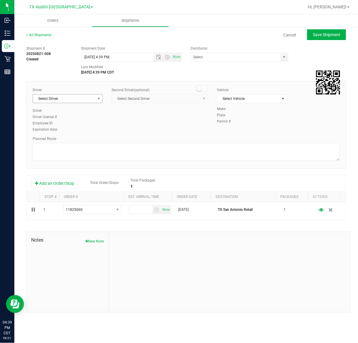
click at [86, 103] on span "Select Driver" at bounding box center [64, 99] width 62 height 8
click at [74, 126] on li "Lindsey Sherman" at bounding box center [67, 123] width 69 height 9
type input "sherm"
click at [173, 57] on span "Now" at bounding box center [177, 57] width 10 height 9
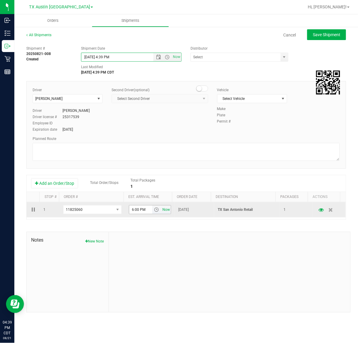
click at [165, 213] on span "Now" at bounding box center [166, 209] width 10 height 9
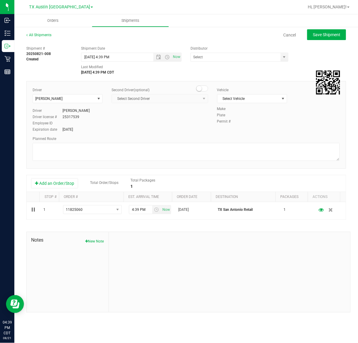
click at [280, 62] on div "Shipment # 20250821-008 Created Shipment Date 8/21/2025 4:39 PM Now Distributor…" at bounding box center [186, 59] width 329 height 32
click at [281, 60] on span "select" at bounding box center [284, 57] width 7 height 8
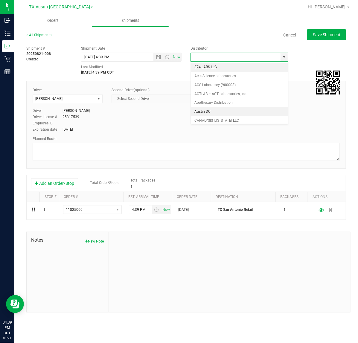
click at [249, 112] on li "Austin DC" at bounding box center [239, 111] width 97 height 9
type input "Austin DC"
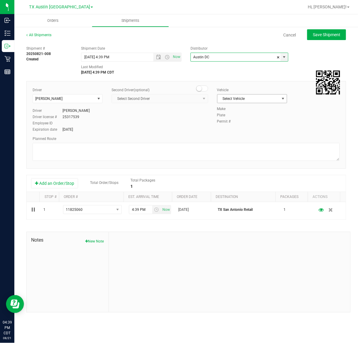
click at [280, 100] on span "select" at bounding box center [282, 99] width 7 height 8
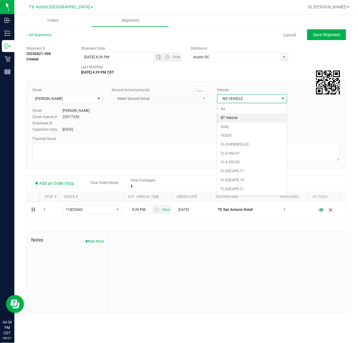
scroll to position [398, 0]
click at [269, 187] on li "NO VEHICLE" at bounding box center [251, 182] width 69 height 9
click at [327, 41] on div "All Shipments Cancel Save Shipment" at bounding box center [186, 37] width 320 height 11
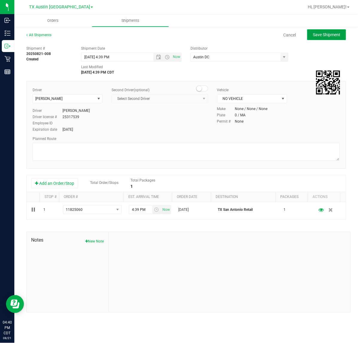
click at [328, 38] on button "Save Shipment" at bounding box center [326, 34] width 39 height 11
type input "8/21/2025 9:39 PM"
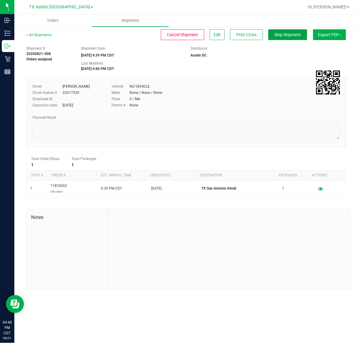
click at [299, 37] on button "Ship Shipment" at bounding box center [287, 34] width 39 height 11
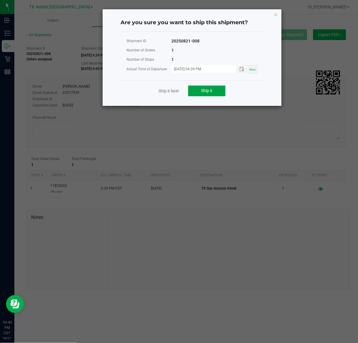
click at [210, 89] on span "Ship it" at bounding box center [206, 90] width 11 height 5
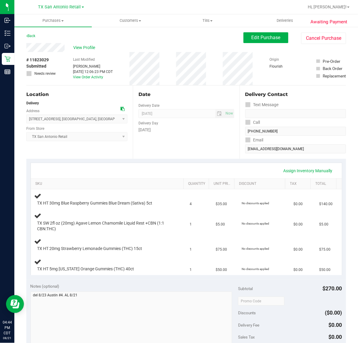
click at [211, 166] on div "Assign Inventory Manually" at bounding box center [186, 171] width 300 height 10
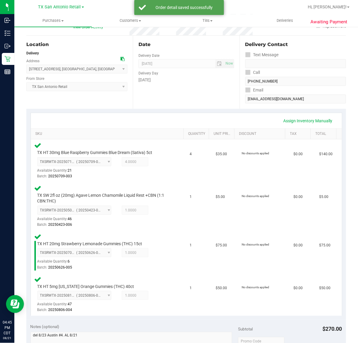
scroll to position [150, 0]
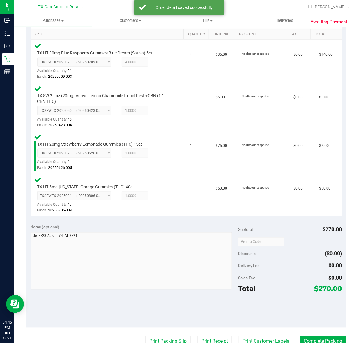
click at [271, 334] on purchase-details "Back Edit Purchase Cancel Purchase View Profile # 11823029 Submitted Needs revi…" at bounding box center [186, 177] width 320 height 589
click at [271, 336] on button "Print Customer Labels" at bounding box center [266, 341] width 54 height 11
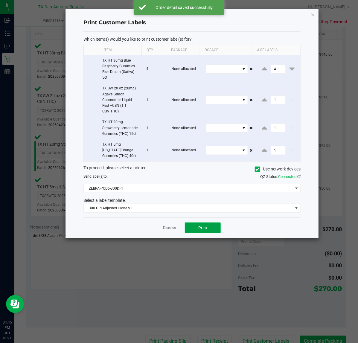
click at [213, 226] on button "Print" at bounding box center [203, 228] width 36 height 11
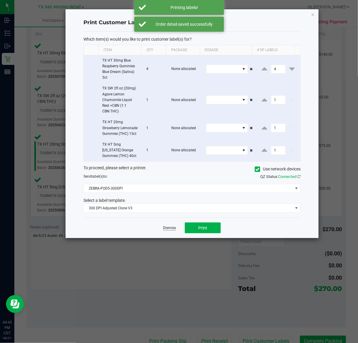
click at [171, 226] on link "Dismiss" at bounding box center [169, 227] width 13 height 5
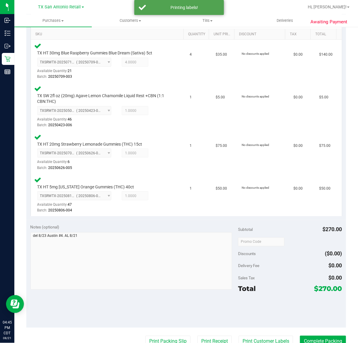
scroll to position [153, 0]
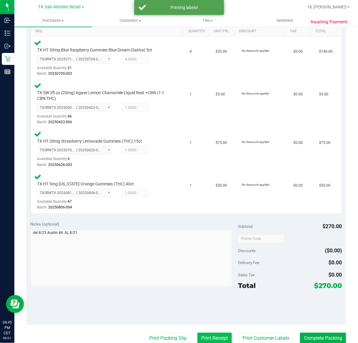
click at [210, 338] on button "Print Receipt" at bounding box center [214, 338] width 34 height 11
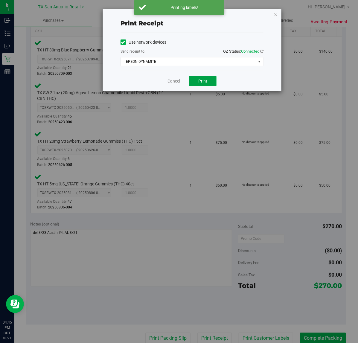
click at [195, 84] on button "Print" at bounding box center [203, 81] width 28 height 10
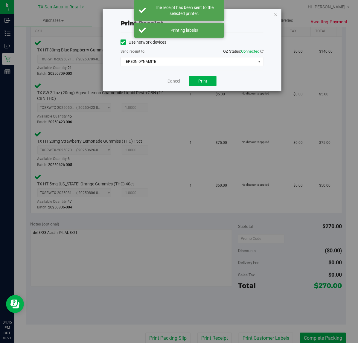
click at [177, 82] on link "Cancel" at bounding box center [173, 81] width 13 height 6
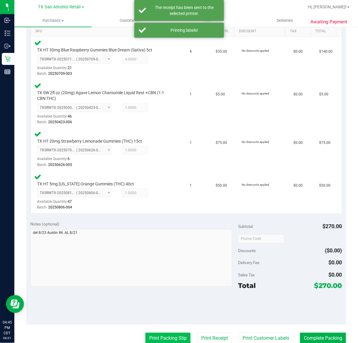
click at [165, 338] on button "Print Packing Slip" at bounding box center [167, 338] width 45 height 11
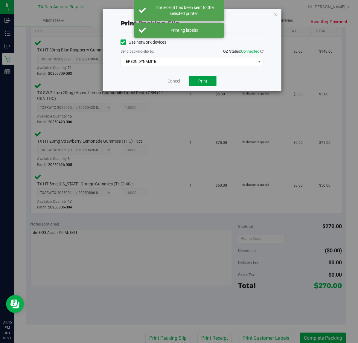
click at [199, 82] on span "Print" at bounding box center [202, 81] width 9 height 5
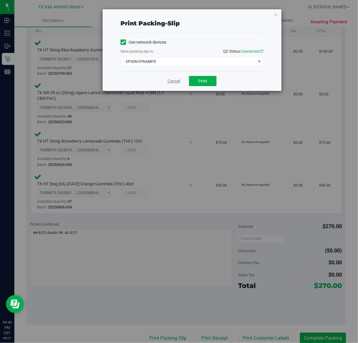
click at [178, 81] on link "Cancel" at bounding box center [173, 81] width 13 height 6
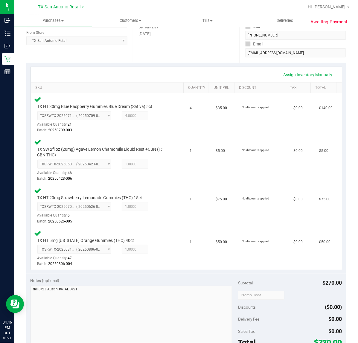
scroll to position [150, 0]
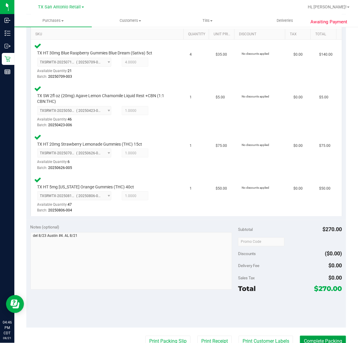
click at [310, 337] on button "Complete Packing" at bounding box center [323, 341] width 46 height 11
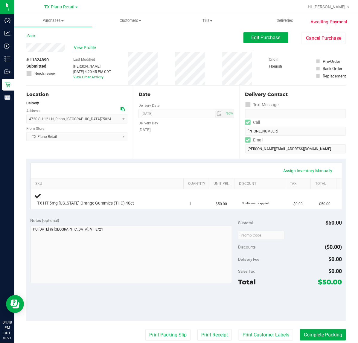
click at [157, 145] on div "Date Delivery Date [DATE] Now [DATE] 07:00 AM Now Delivery Day [DATE]" at bounding box center [186, 122] width 106 height 73
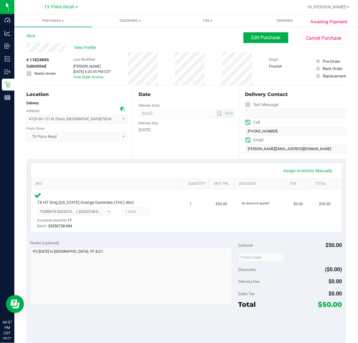
click at [255, 268] on div "Discounts ($0.00)" at bounding box center [290, 269] width 104 height 11
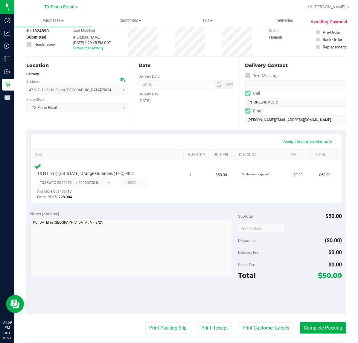
scroll to position [75, 0]
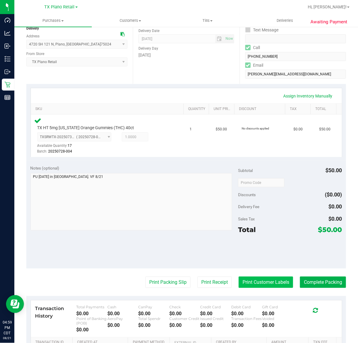
click at [262, 280] on button "Print Customer Labels" at bounding box center [266, 282] width 54 height 11
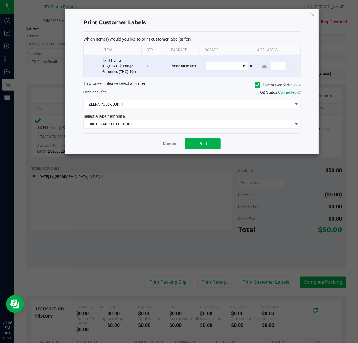
click at [183, 115] on div "Select a label template." at bounding box center [192, 116] width 226 height 6
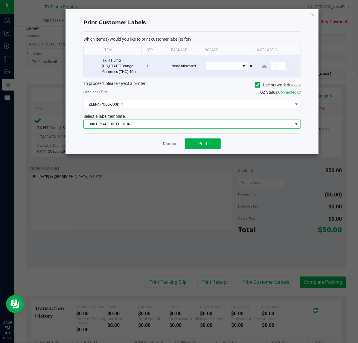
click at [176, 123] on span "300 DPI ADJUSTED CLONE" at bounding box center [188, 124] width 209 height 8
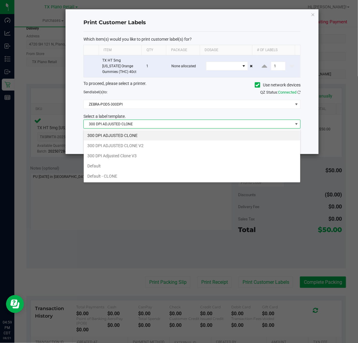
scroll to position [9, 217]
click at [165, 153] on li "300 DPI Adjusted Clone V3" at bounding box center [192, 156] width 217 height 10
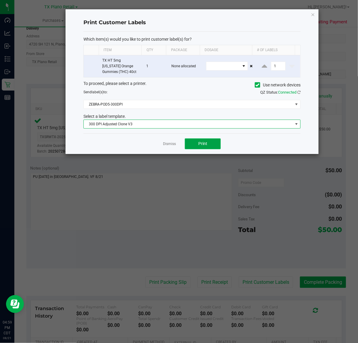
click at [185, 144] on button "Print" at bounding box center [203, 143] width 36 height 11
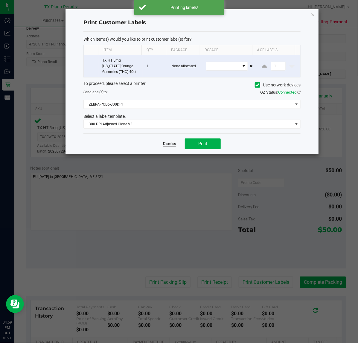
click at [170, 144] on link "Dismiss" at bounding box center [169, 143] width 13 height 5
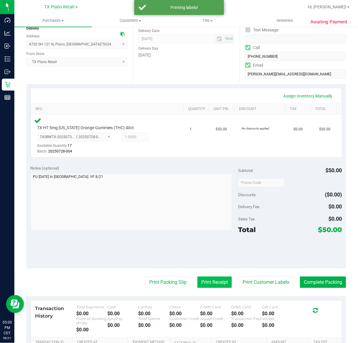
click at [203, 277] on button "Print Receipt" at bounding box center [214, 282] width 34 height 11
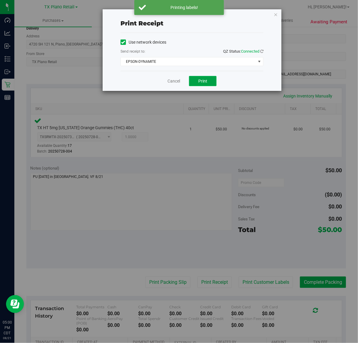
click at [204, 85] on button "Print" at bounding box center [203, 81] width 28 height 10
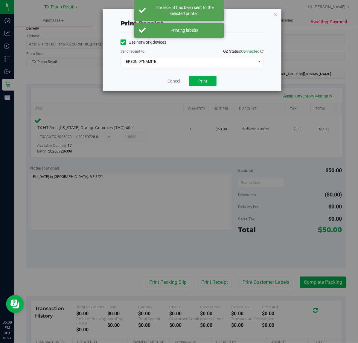
click at [178, 83] on link "Cancel" at bounding box center [173, 81] width 13 height 6
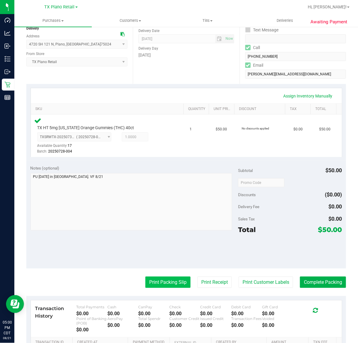
click at [160, 284] on button "Print Packing Slip" at bounding box center [167, 282] width 45 height 11
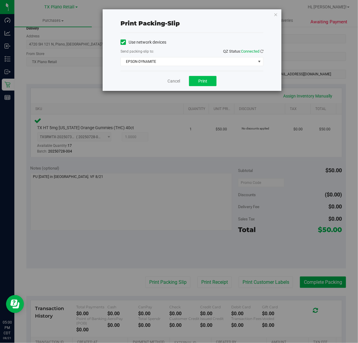
click at [214, 82] on button "Print" at bounding box center [203, 81] width 28 height 10
click at [177, 82] on link "Cancel" at bounding box center [173, 81] width 13 height 6
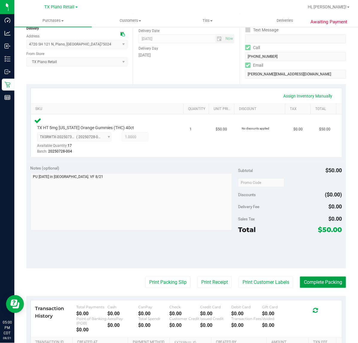
click at [306, 281] on button "Complete Packing" at bounding box center [323, 282] width 46 height 11
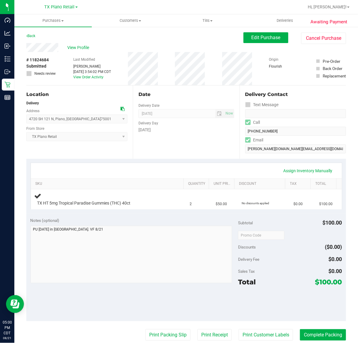
click at [198, 156] on div "Date Delivery Date [DATE] Now [DATE] 07:00 AM Now Delivery Day [DATE]" at bounding box center [186, 122] width 106 height 73
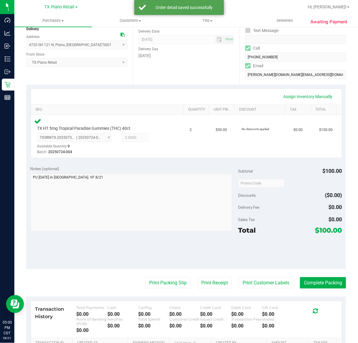
scroll to position [75, 0]
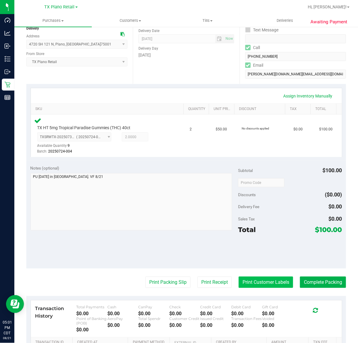
click at [262, 284] on button "Print Customer Labels" at bounding box center [266, 282] width 54 height 11
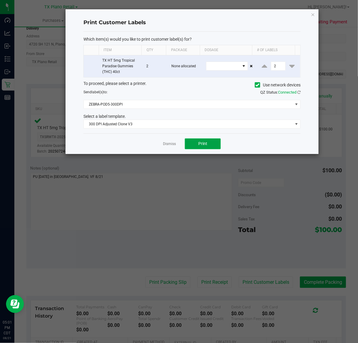
click at [197, 147] on button "Print" at bounding box center [203, 143] width 36 height 11
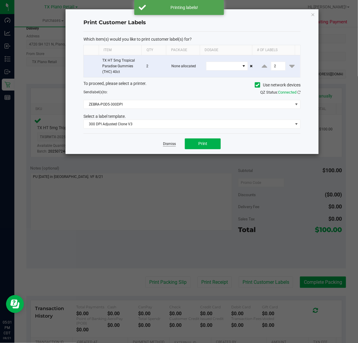
click at [175, 146] on link "Dismiss" at bounding box center [169, 143] width 13 height 5
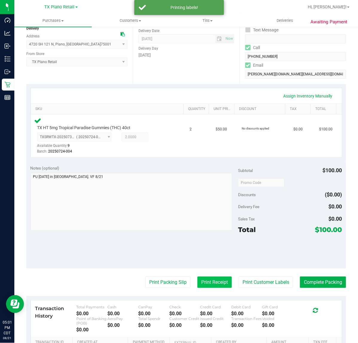
click at [201, 284] on button "Print Receipt" at bounding box center [214, 282] width 34 height 11
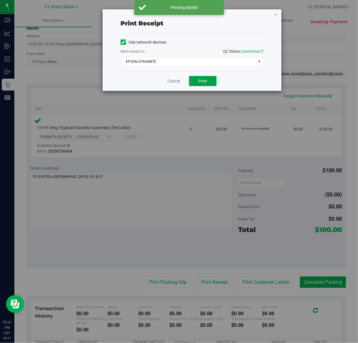
click at [199, 78] on button "Print" at bounding box center [203, 81] width 28 height 10
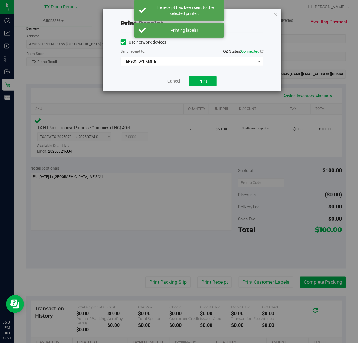
click at [175, 83] on link "Cancel" at bounding box center [173, 81] width 13 height 6
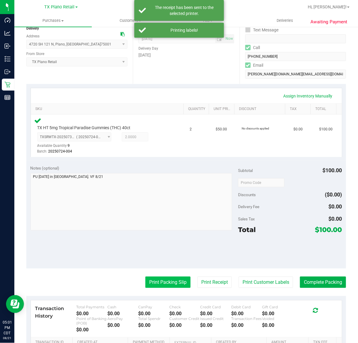
click at [166, 278] on button "Print Packing Slip" at bounding box center [167, 282] width 45 height 11
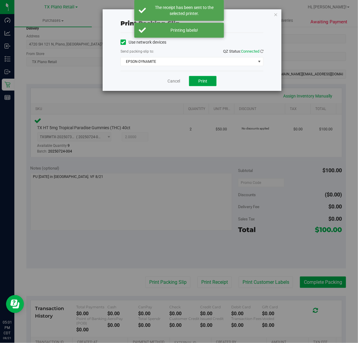
click at [196, 77] on button "Print" at bounding box center [203, 81] width 28 height 10
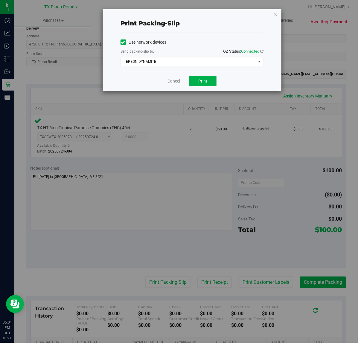
drag, startPoint x: 175, startPoint y: 86, endPoint x: 176, endPoint y: 83, distance: 3.6
click at [175, 85] on div "Cancel Print" at bounding box center [192, 81] width 143 height 20
click at [176, 83] on link "Cancel" at bounding box center [173, 81] width 13 height 6
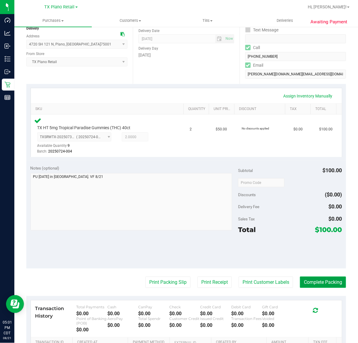
click at [301, 283] on button "Complete Packing" at bounding box center [323, 282] width 46 height 11
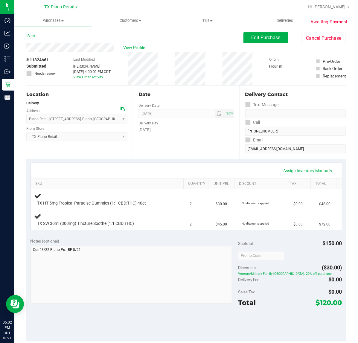
click at [167, 141] on div "Date Delivery Date [DATE] Now [DATE] 07:00 AM Now Delivery Day [DATE]" at bounding box center [186, 122] width 106 height 73
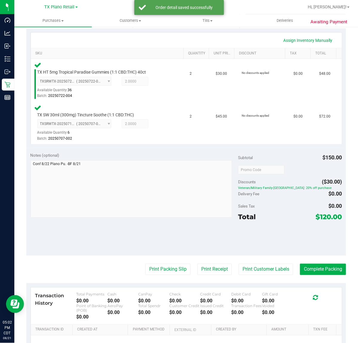
scroll to position [137, 0]
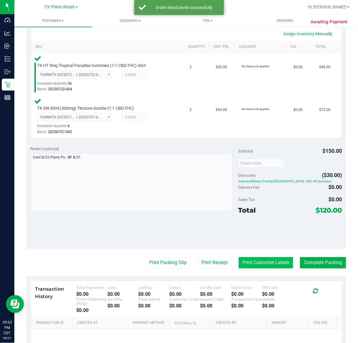
click at [268, 260] on button "Print Customer Labels" at bounding box center [266, 262] width 54 height 11
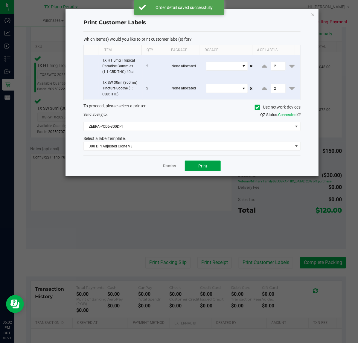
click at [203, 167] on span "Print" at bounding box center [202, 166] width 9 height 5
click at [163, 168] on div at bounding box center [191, 92] width 253 height 167
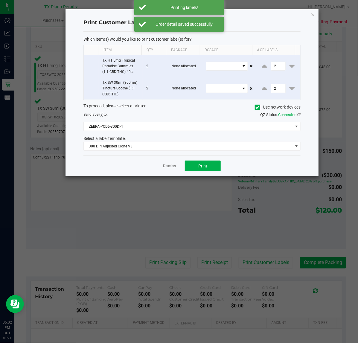
click at [208, 256] on ngb-modal-window "Print Customer Labels Which item(s) would you like to print customer label(s) f…" at bounding box center [181, 171] width 362 height 343
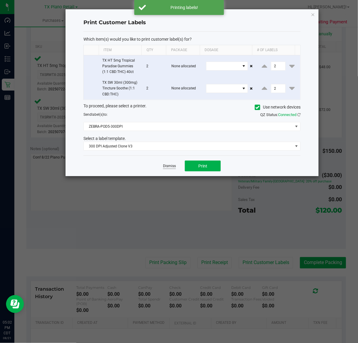
click at [168, 167] on link "Dismiss" at bounding box center [169, 166] width 13 height 5
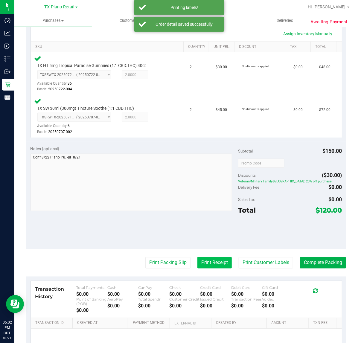
click at [210, 260] on button "Print Receipt" at bounding box center [214, 262] width 34 height 11
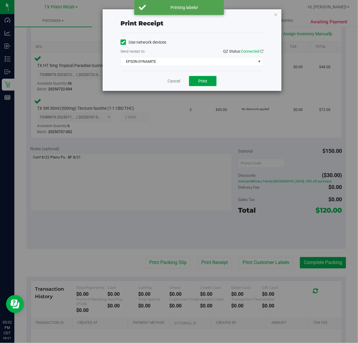
click at [206, 80] on span "Print" at bounding box center [202, 81] width 9 height 5
click at [170, 82] on link "Cancel" at bounding box center [171, 81] width 13 height 6
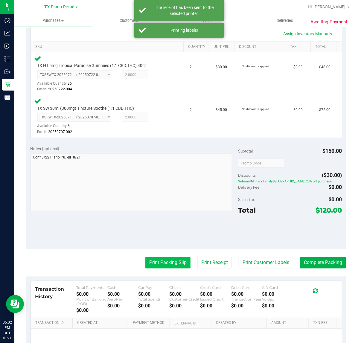
click at [151, 257] on button "Print Packing Slip" at bounding box center [167, 262] width 45 height 11
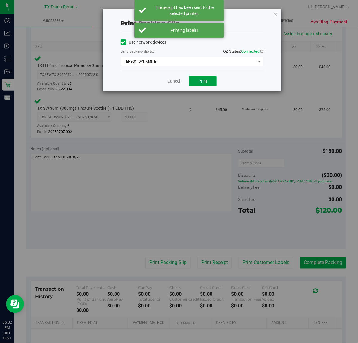
click at [205, 83] on span "Print" at bounding box center [202, 81] width 9 height 5
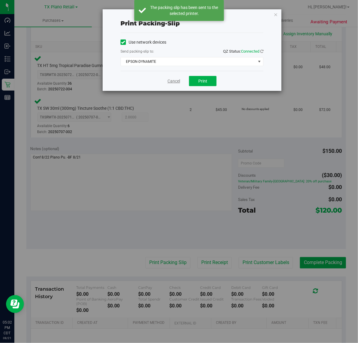
click at [176, 83] on link "Cancel" at bounding box center [173, 81] width 13 height 6
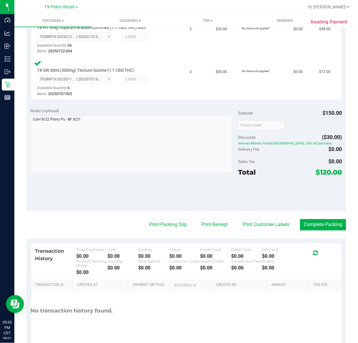
scroll to position [171, 0]
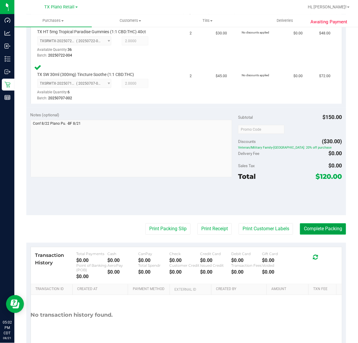
click at [328, 229] on button "Complete Packing" at bounding box center [323, 228] width 46 height 11
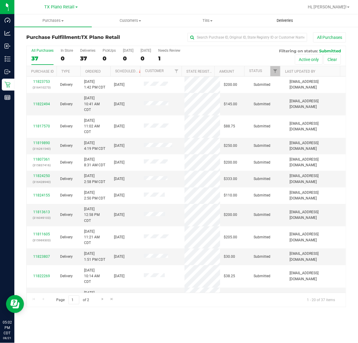
click at [284, 22] on span "Deliveries" at bounding box center [285, 20] width 33 height 5
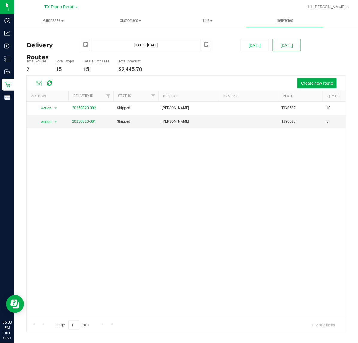
click at [286, 46] on button "Tomorrow" at bounding box center [287, 45] width 28 height 12
type input "Aug 22, 2025 - Aug 22, 2025"
type input "2025-08-22"
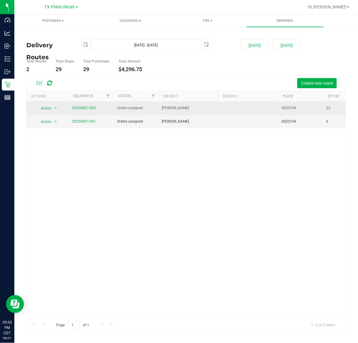
click at [71, 109] on td "20250821-002" at bounding box center [90, 108] width 45 height 13
click at [74, 108] on link "20250821-002" at bounding box center [84, 108] width 24 height 4
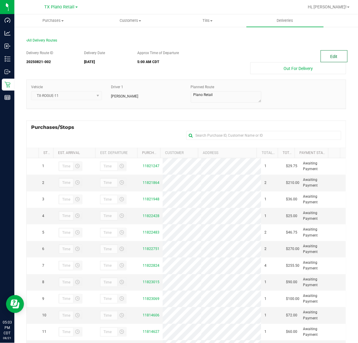
click at [334, 57] on button "Edit" at bounding box center [334, 56] width 27 height 12
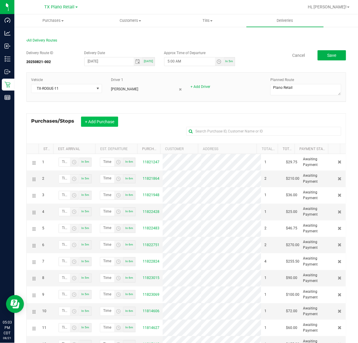
click at [117, 123] on button "+ Add Purchase" at bounding box center [99, 122] width 37 height 10
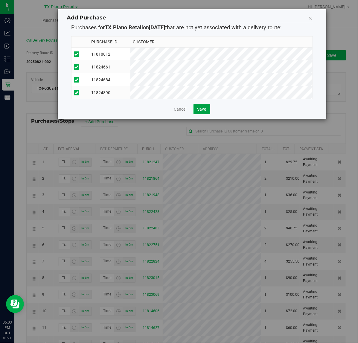
click at [199, 112] on span "Save" at bounding box center [201, 109] width 9 height 5
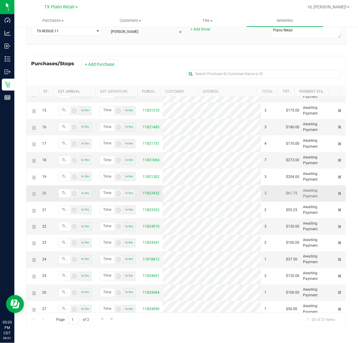
scroll to position [244, 0]
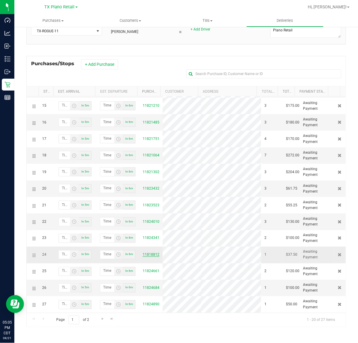
click at [146, 253] on link "11818812" at bounding box center [151, 255] width 17 height 4
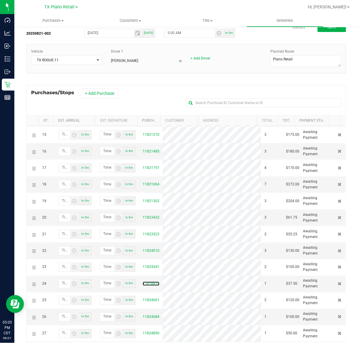
scroll to position [0, 0]
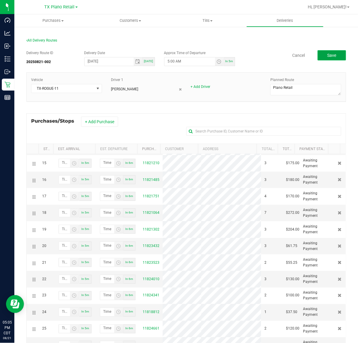
click at [318, 51] on button "Save" at bounding box center [332, 55] width 28 height 10
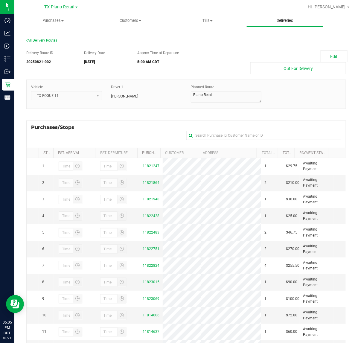
click at [292, 20] on span "Deliveries" at bounding box center [285, 20] width 33 height 5
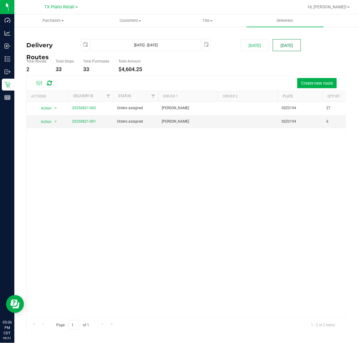
click at [287, 44] on button "Tomorrow" at bounding box center [287, 45] width 28 height 12
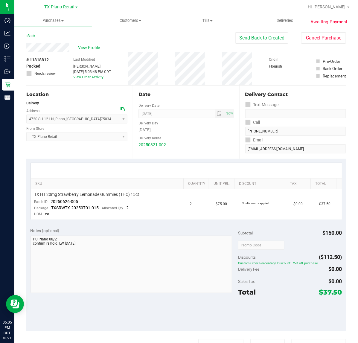
click at [77, 79] on div "Last Modified [PERSON_NAME] [DATE] 5:03:48 PM CDT View Order Activity" at bounding box center [92, 68] width 38 height 33
click at [77, 78] on link "View Order Activity" at bounding box center [88, 77] width 30 height 4
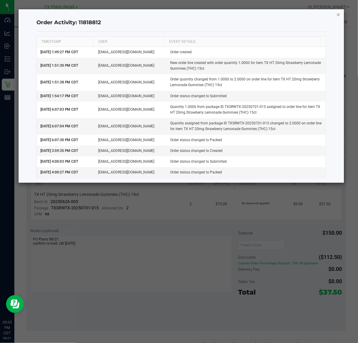
click at [337, 16] on icon "button" at bounding box center [338, 14] width 4 height 7
